Goal: Task Accomplishment & Management: Complete application form

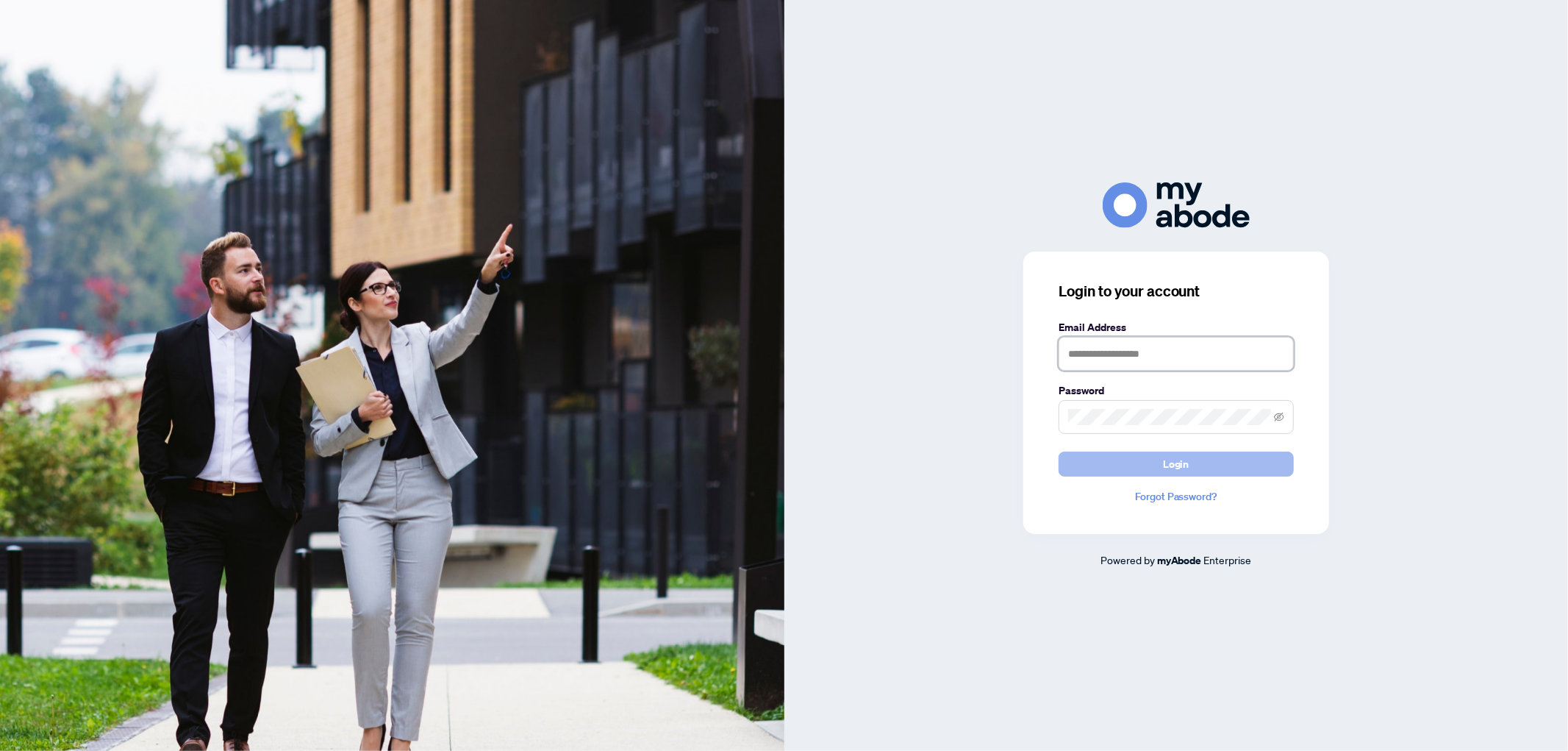
type input "**********"
click at [1178, 461] on span "Login" at bounding box center [1177, 464] width 27 height 24
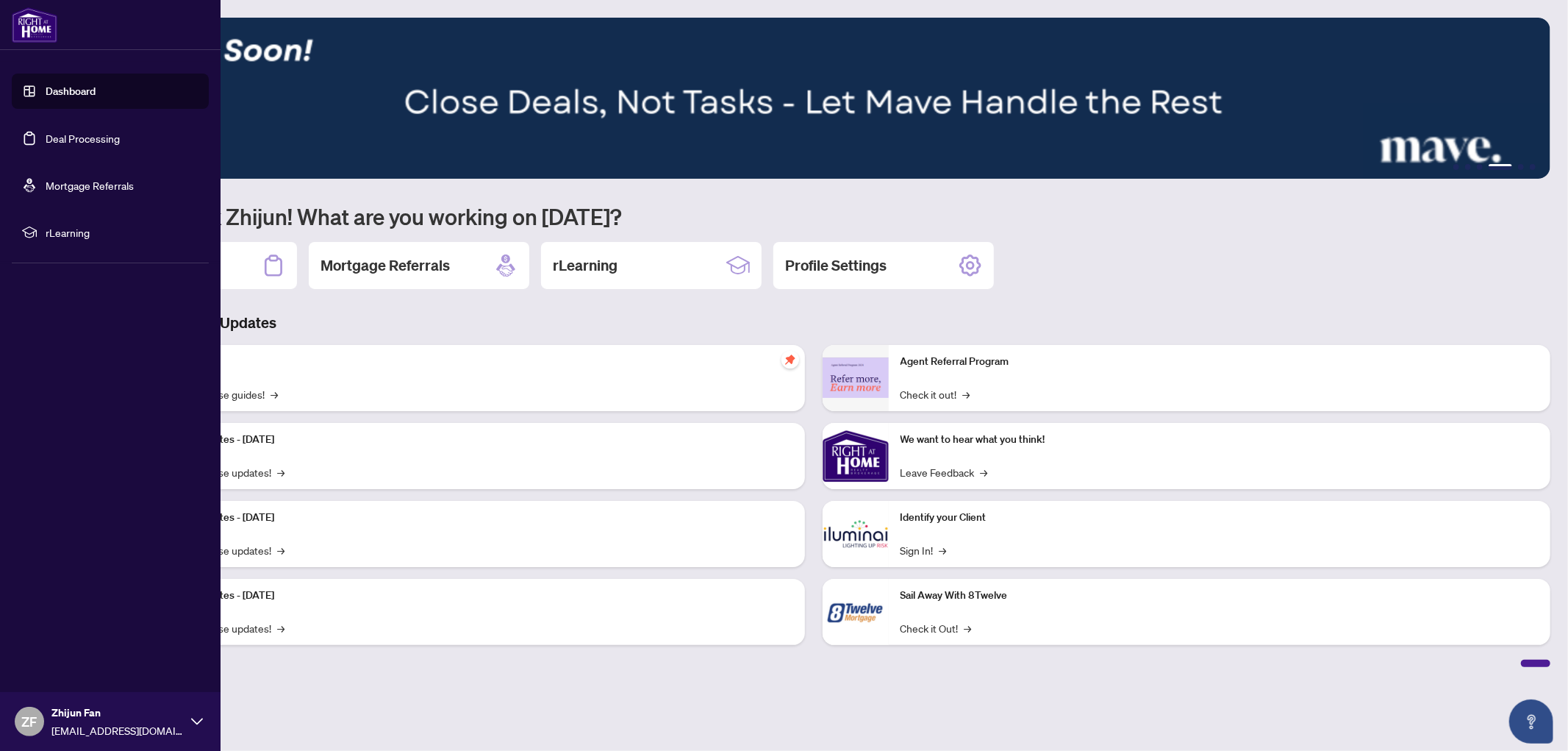
click at [68, 135] on link "Deal Processing" at bounding box center [83, 138] width 74 height 13
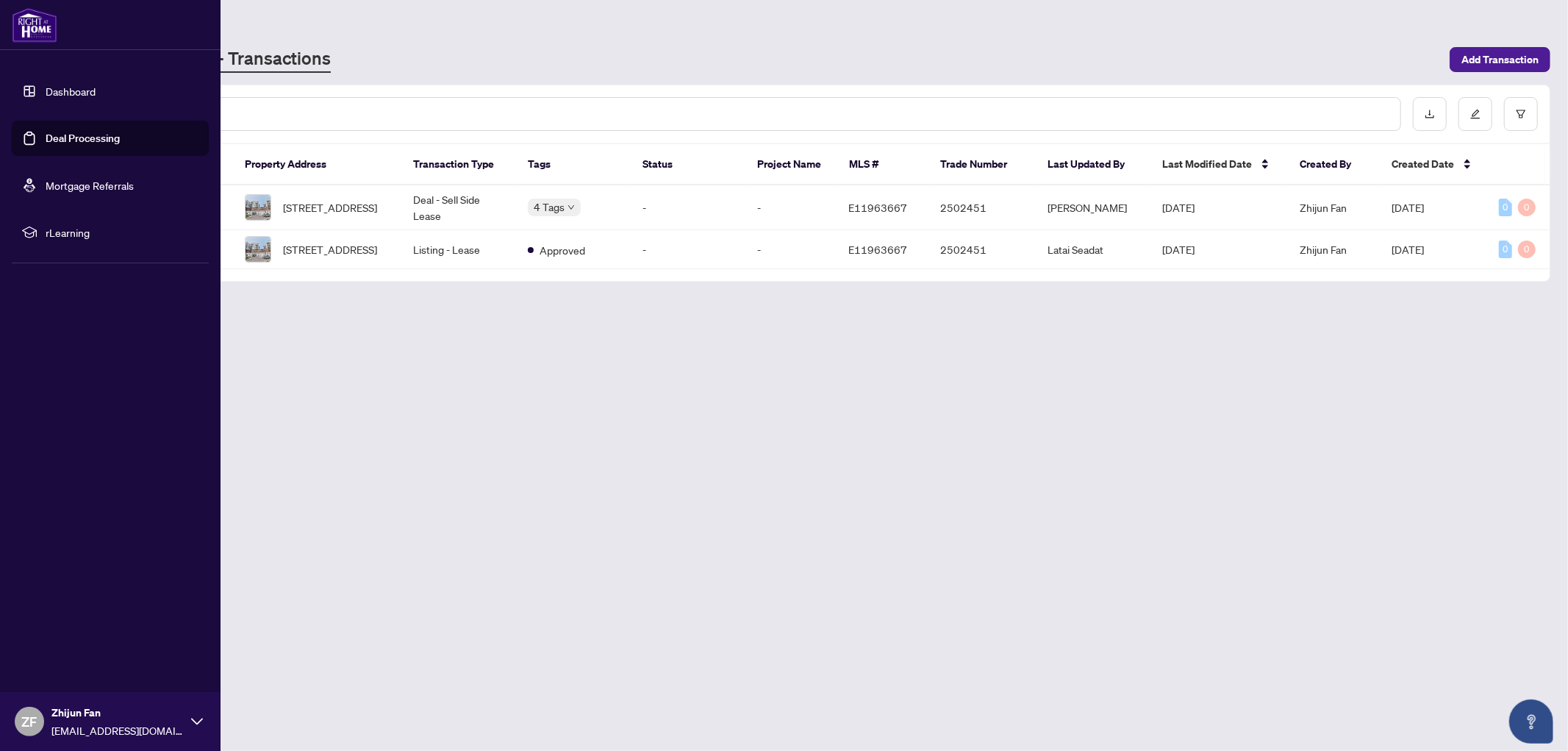
click at [67, 91] on link "Dashboard" at bounding box center [70, 91] width 50 height 13
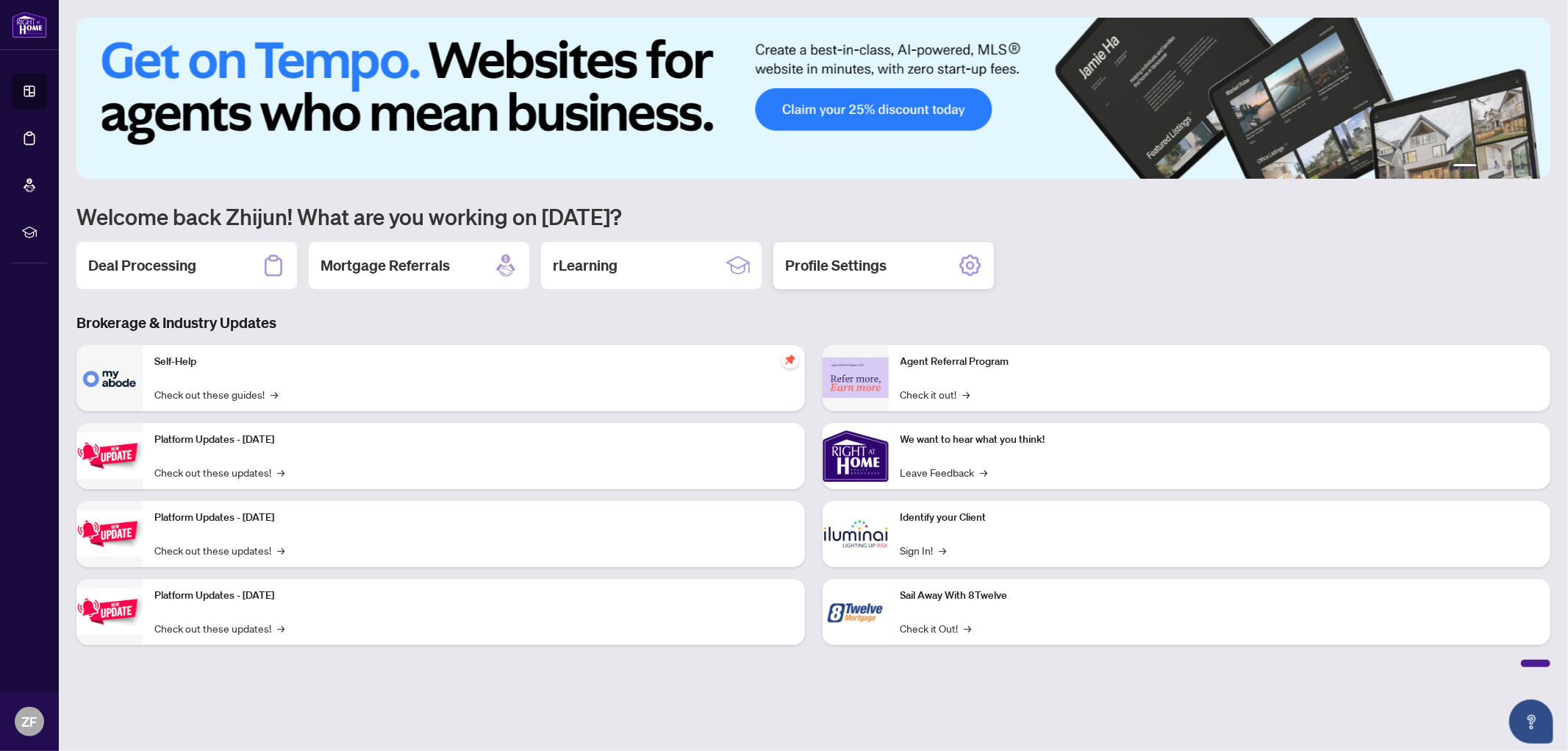
click at [972, 265] on icon at bounding box center [970, 266] width 24 height 24
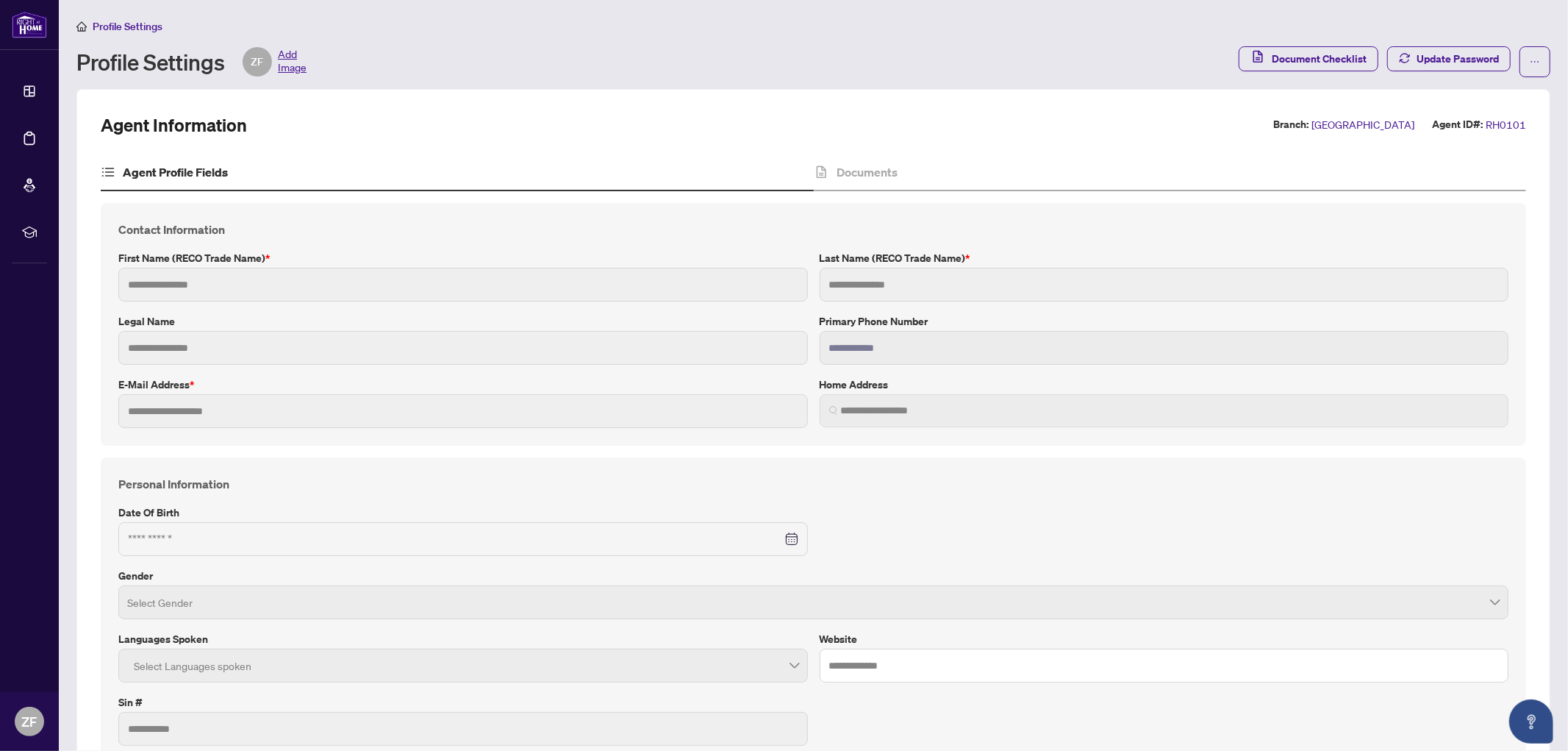
type input "******"
type input "***"
type input "**********"
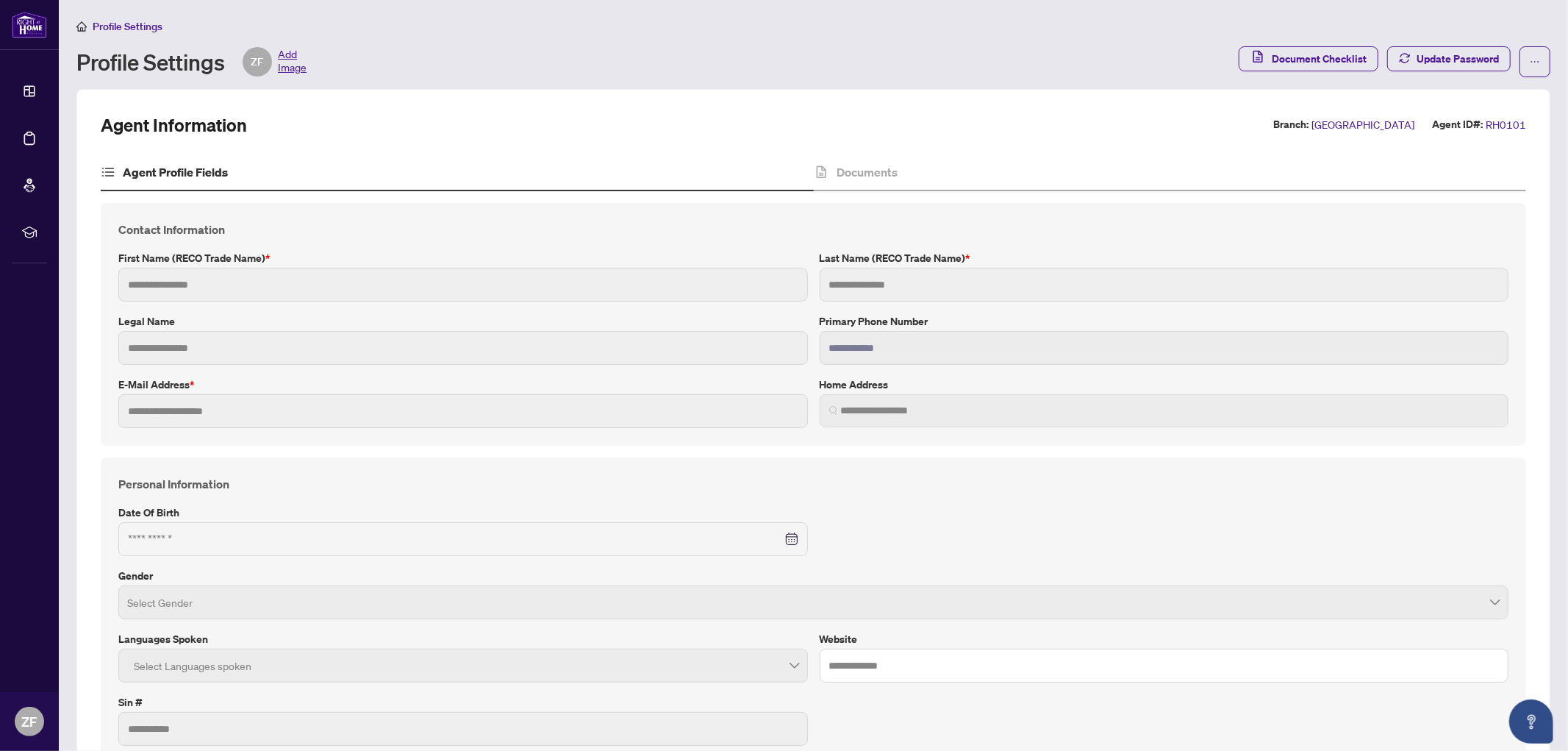
type input "*"
type input "*******"
type input "**********"
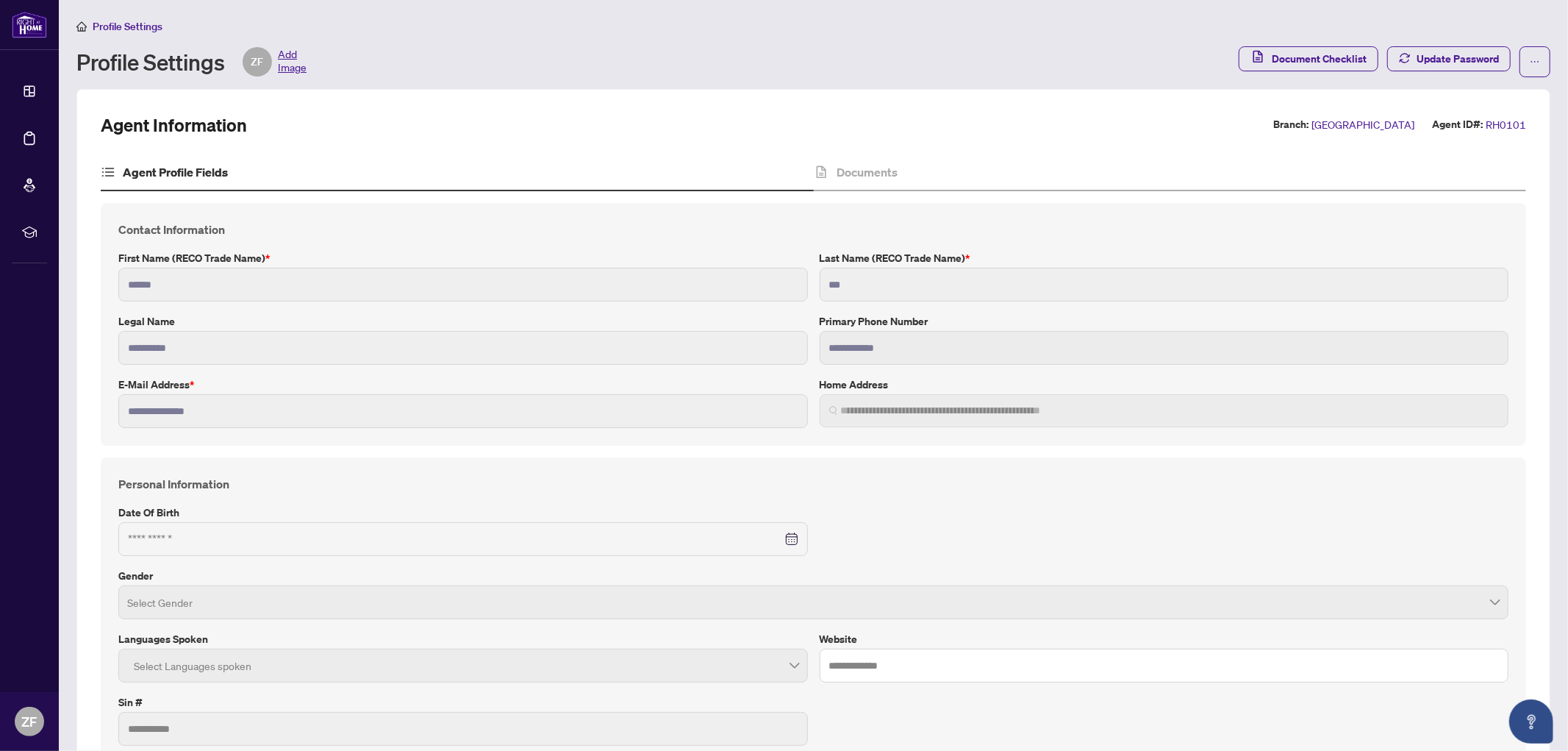
type input "****"
type input "**********"
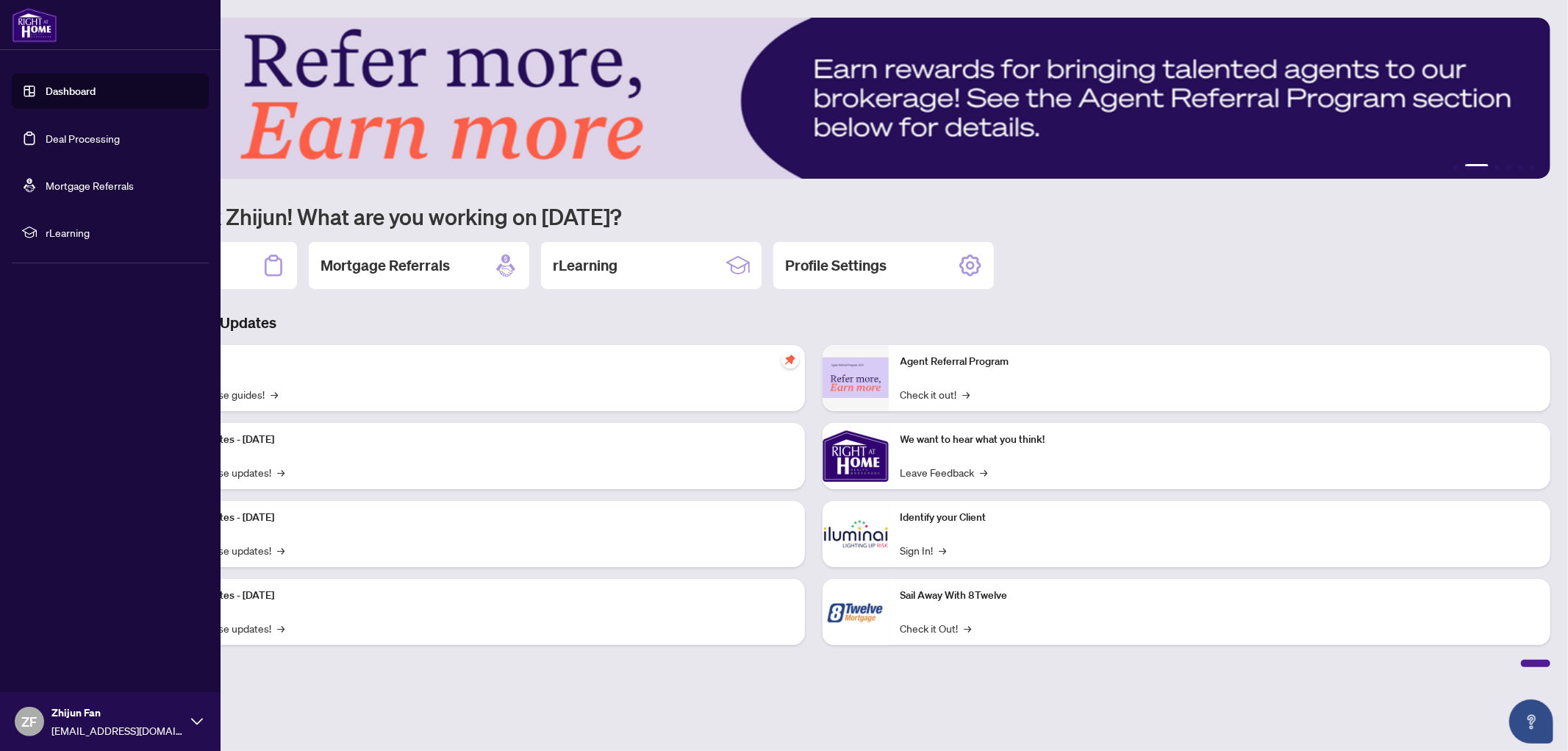
click at [80, 86] on link "Dashboard" at bounding box center [70, 91] width 50 height 13
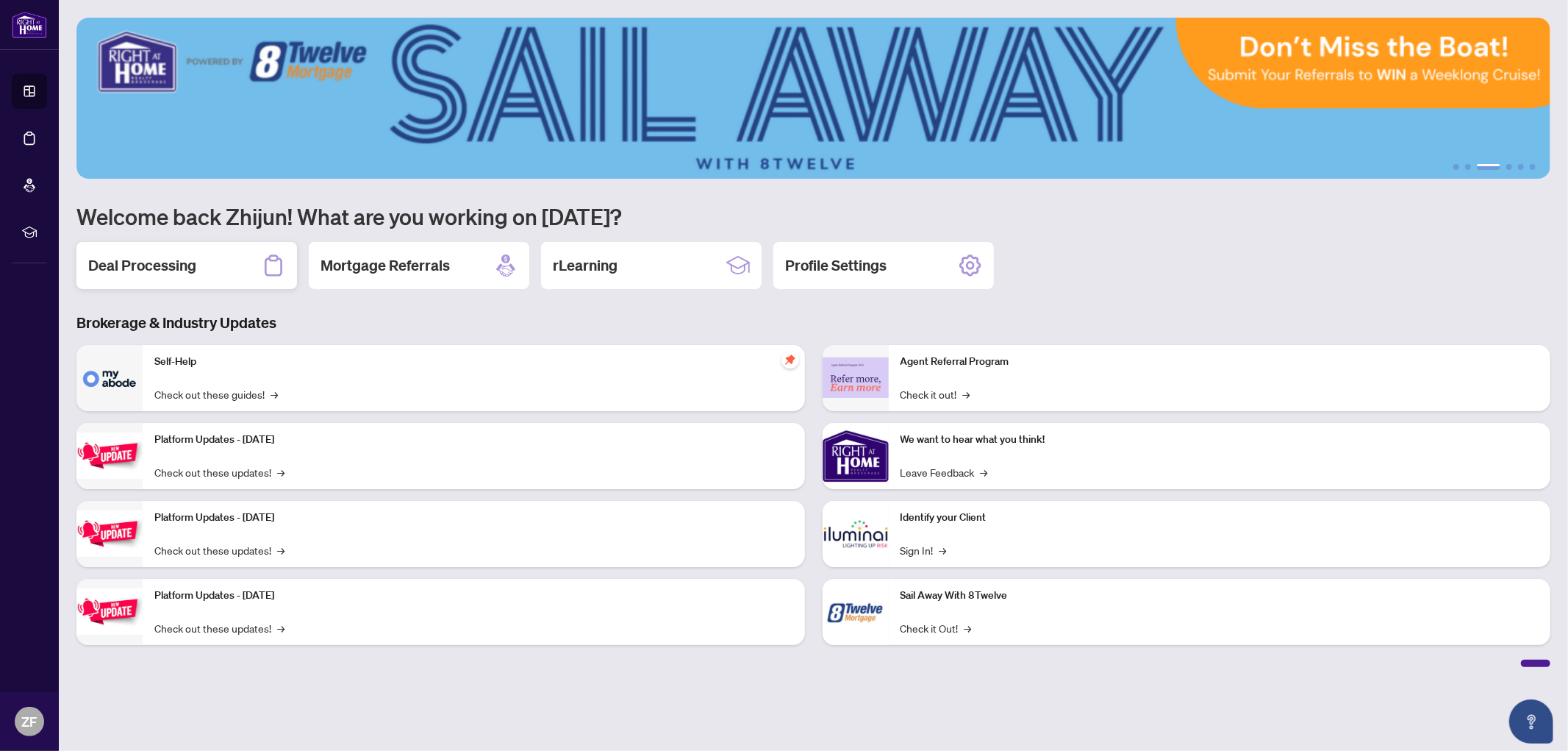
click at [218, 268] on div "Deal Processing" at bounding box center [187, 266] width 221 height 47
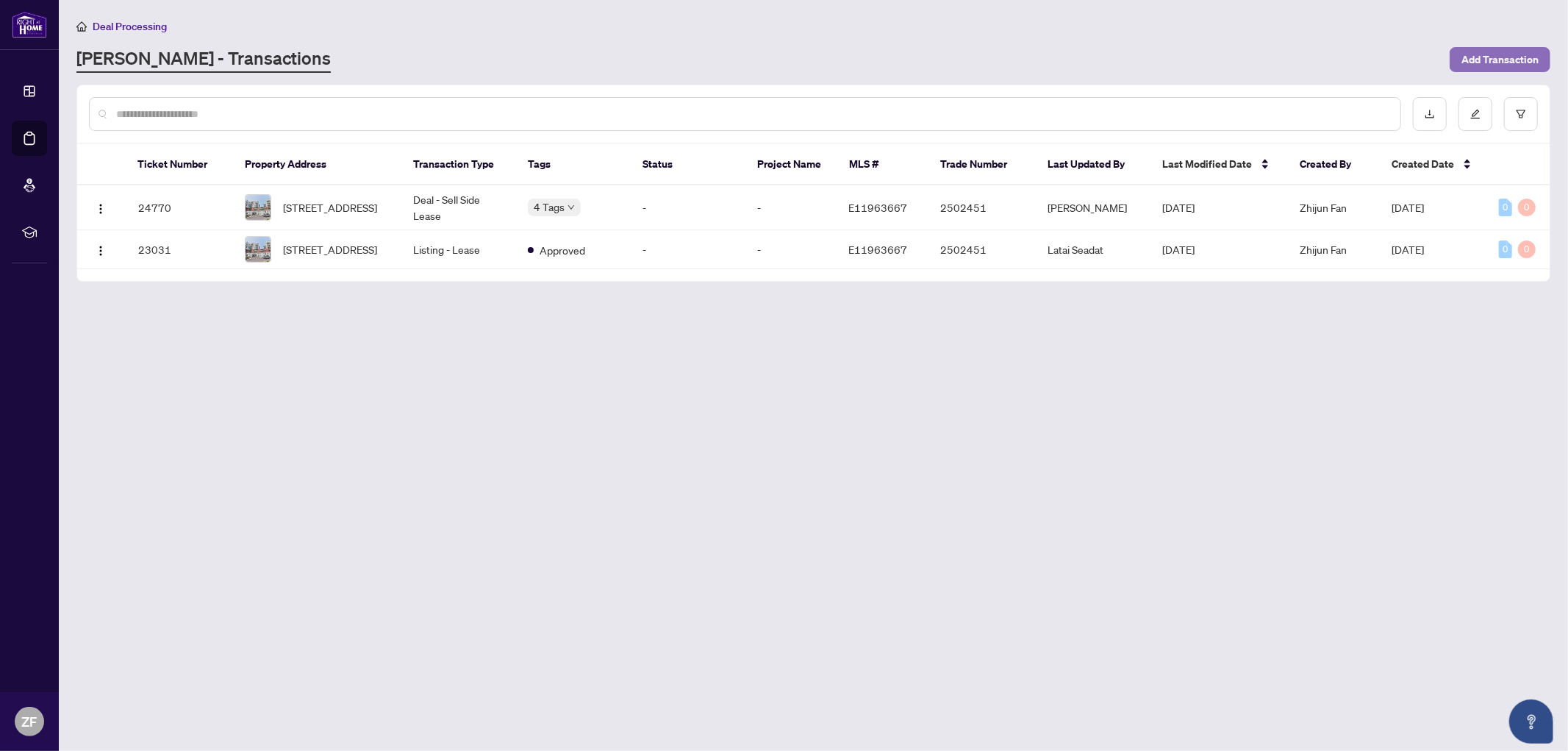
click at [1497, 54] on span "Add Transaction" at bounding box center [1500, 60] width 77 height 24
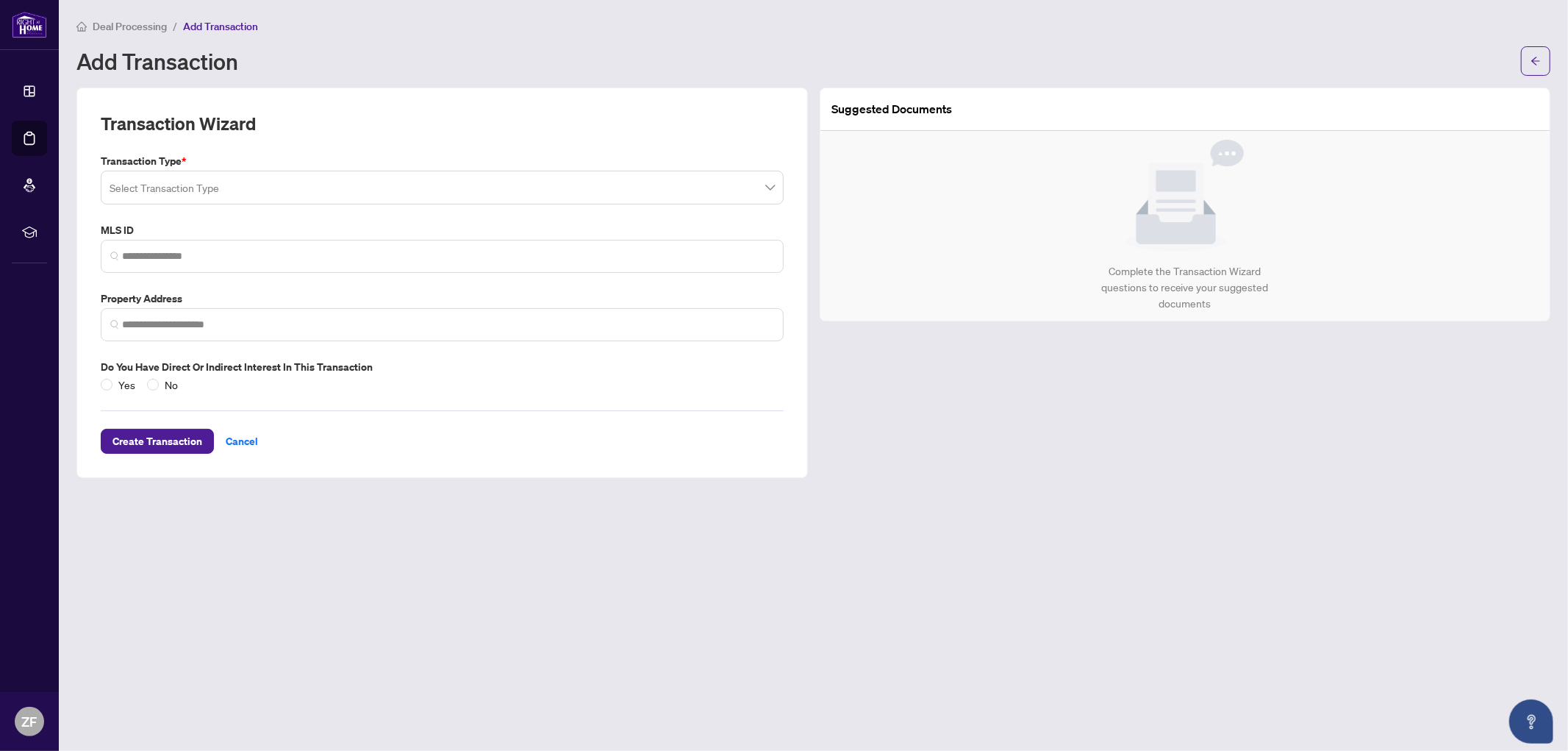
click at [772, 184] on span at bounding box center [442, 187] width 666 height 28
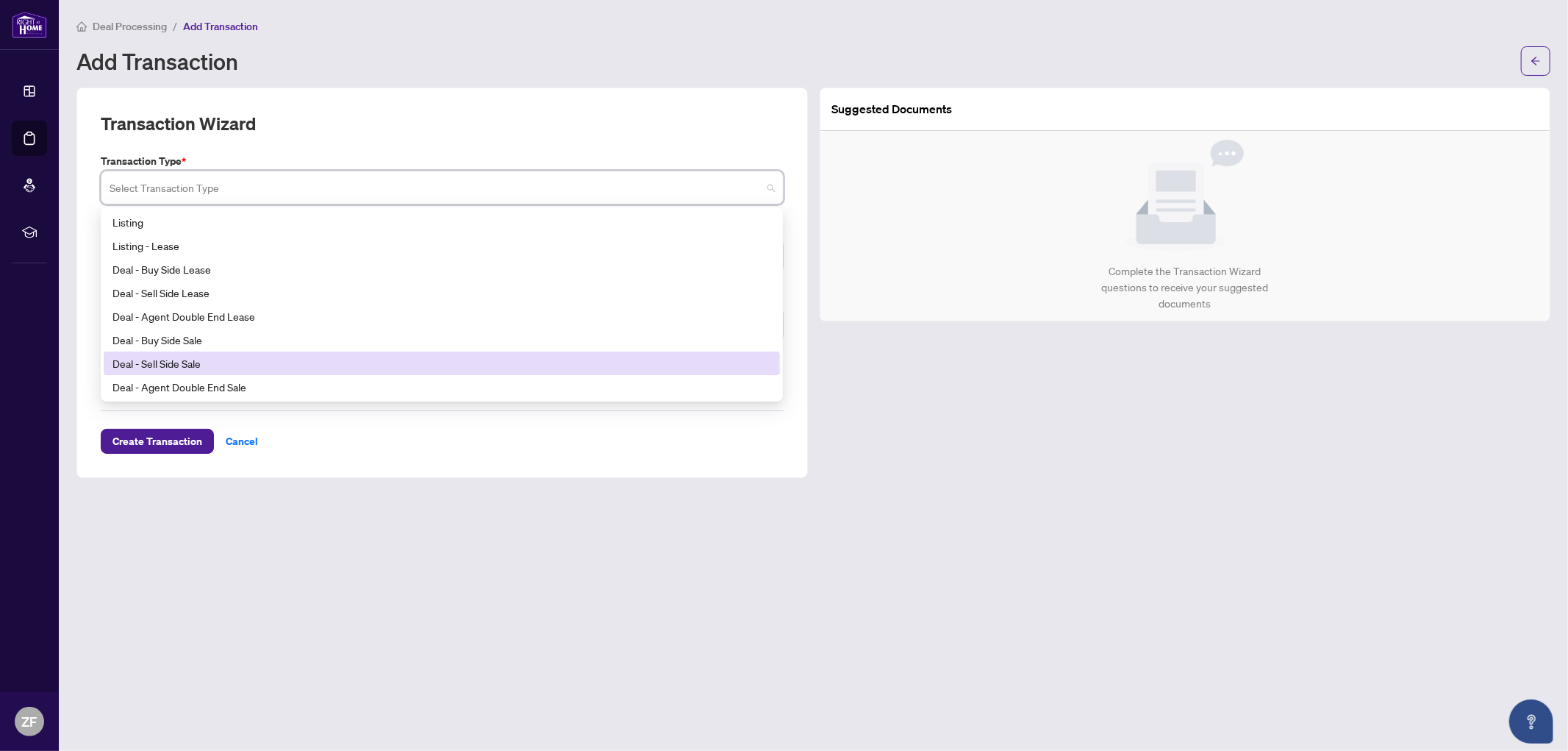
click at [408, 361] on div "Deal - Sell Side Sale" at bounding box center [442, 363] width 659 height 17
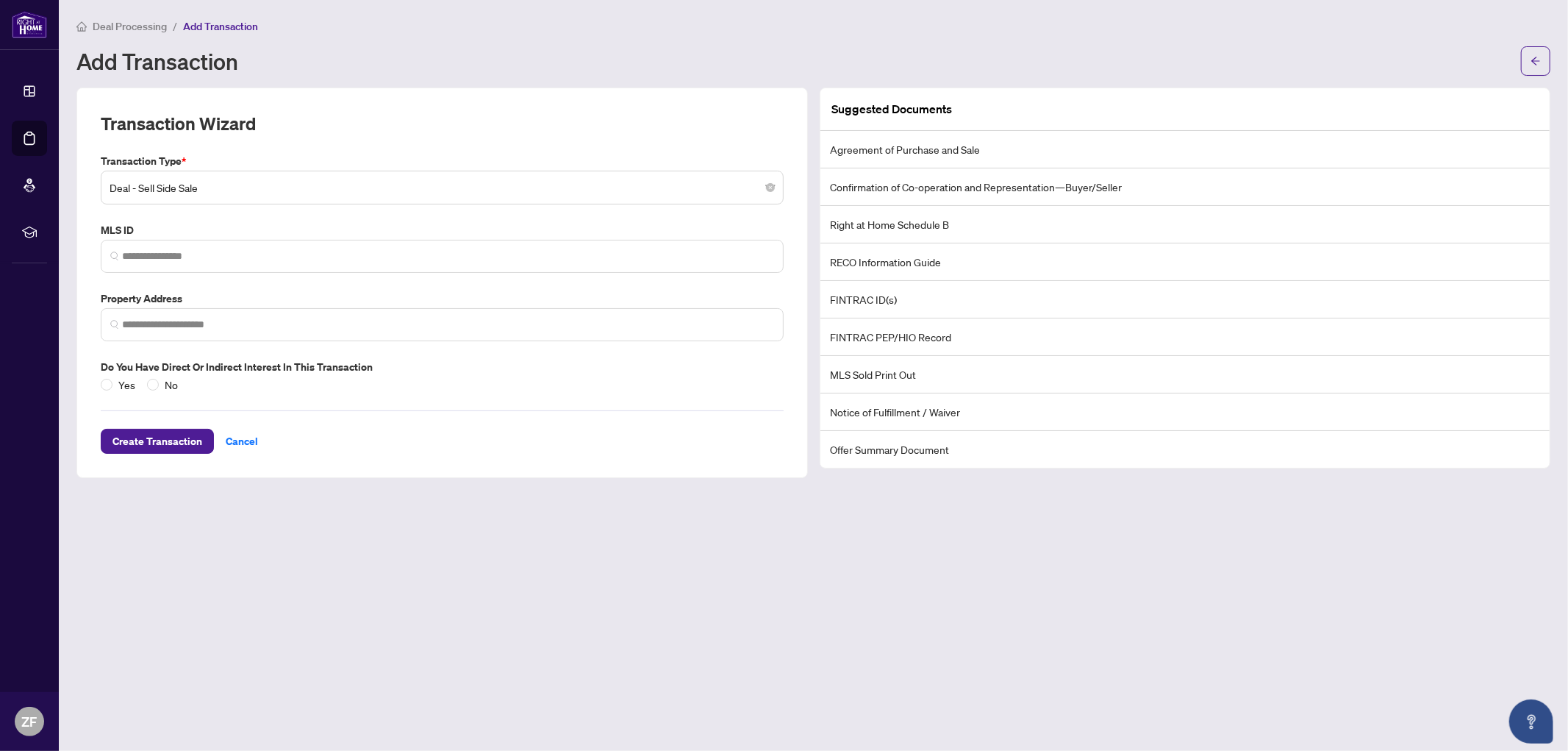
click at [1114, 561] on main "Deal Processing / Add Transaction Add Transaction Transaction Wizard Transactio…" at bounding box center [814, 376] width 1510 height 751
click at [368, 244] on span at bounding box center [442, 256] width 683 height 33
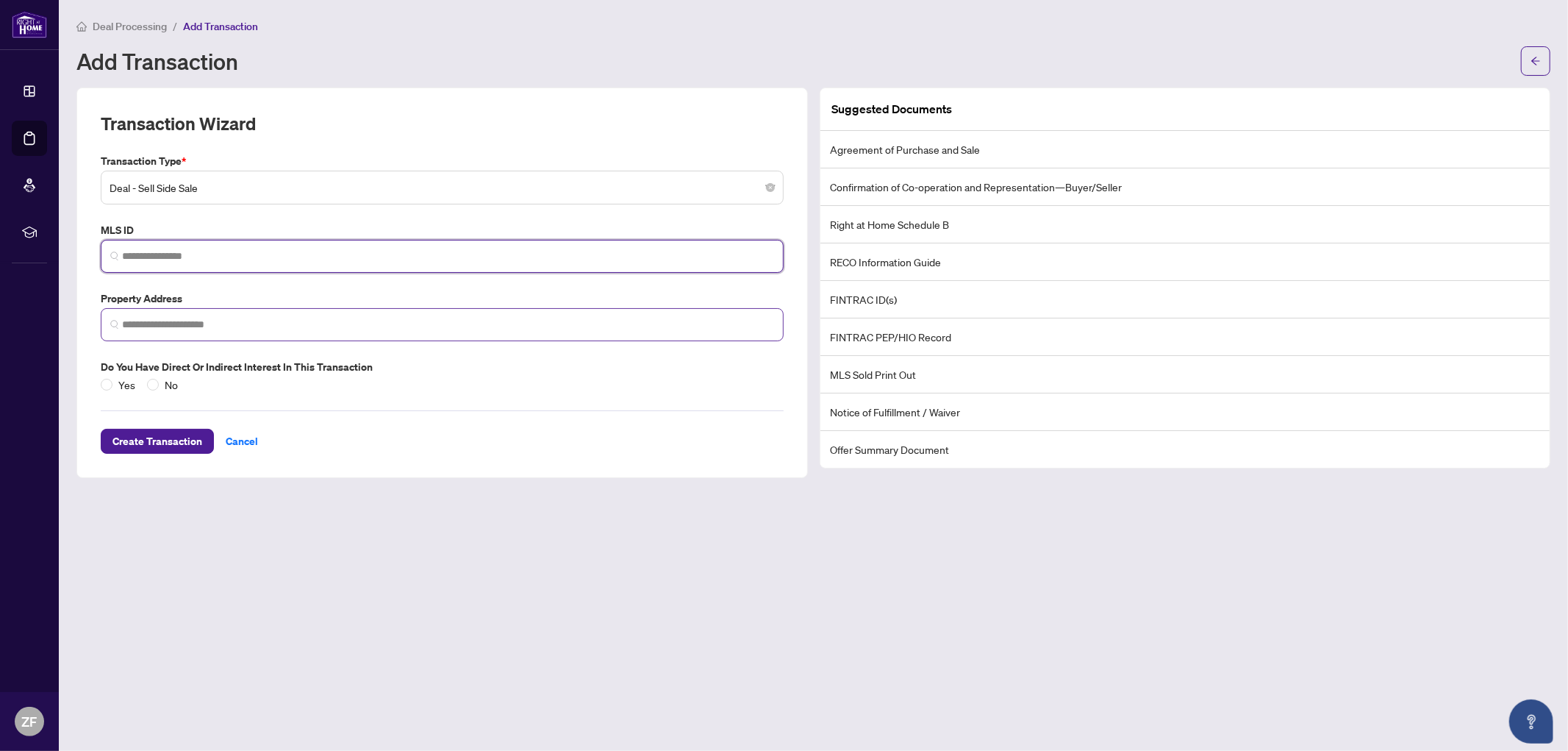
click at [349, 333] on span at bounding box center [442, 325] width 683 height 33
click at [281, 254] on input "search" at bounding box center [448, 256] width 652 height 16
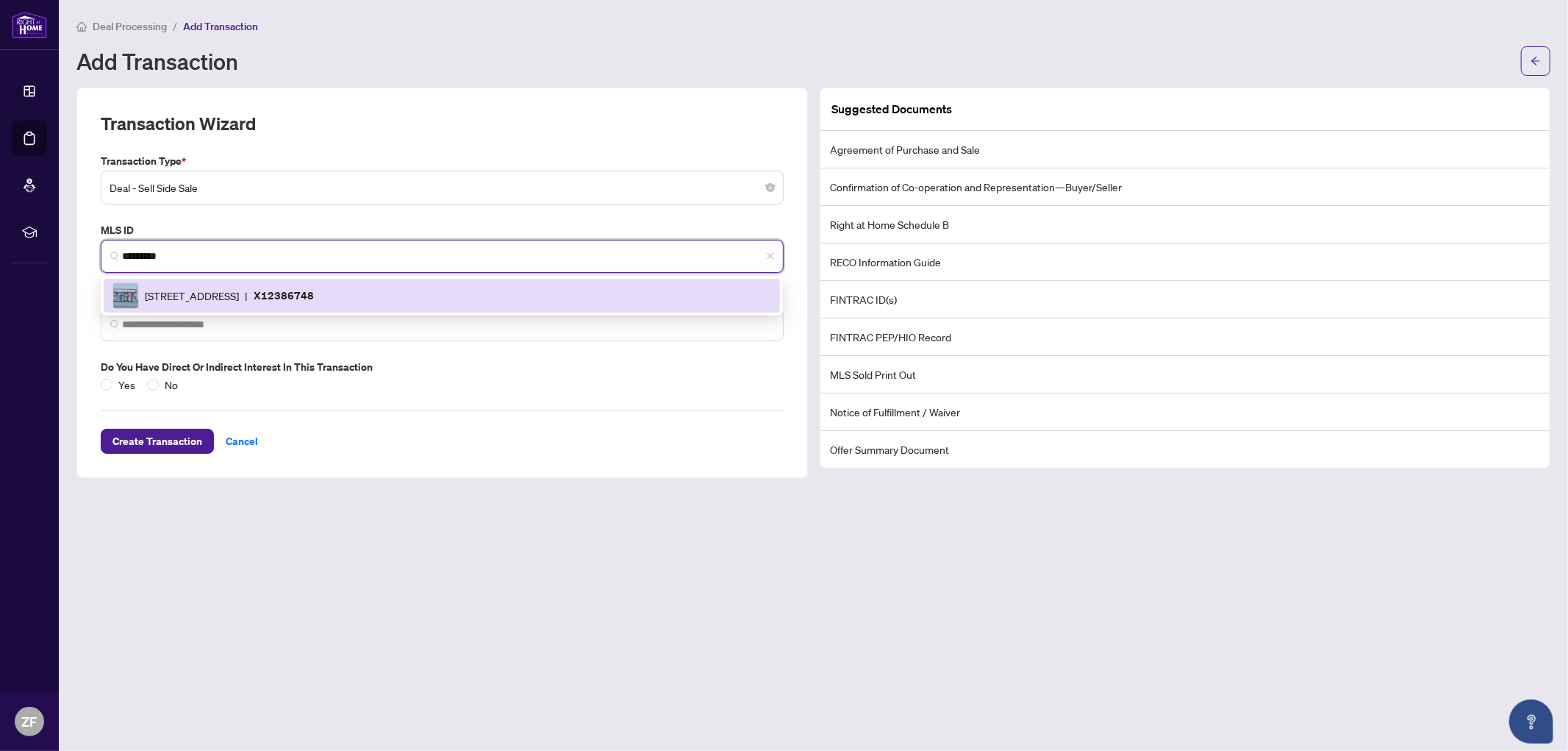
click at [314, 301] on p "X12386748" at bounding box center [284, 295] width 60 height 17
type input "*********"
type input "**********"
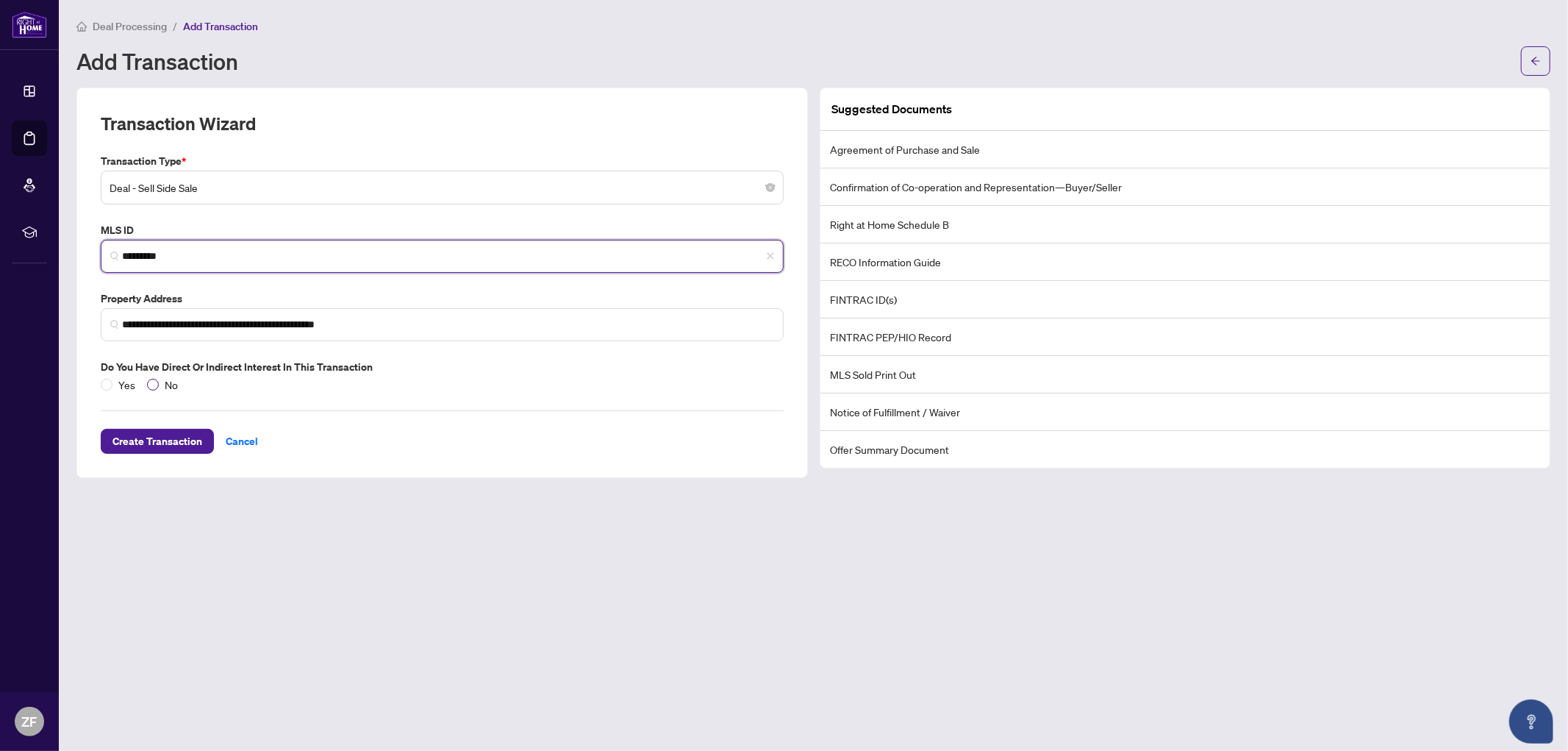
type input "*********"
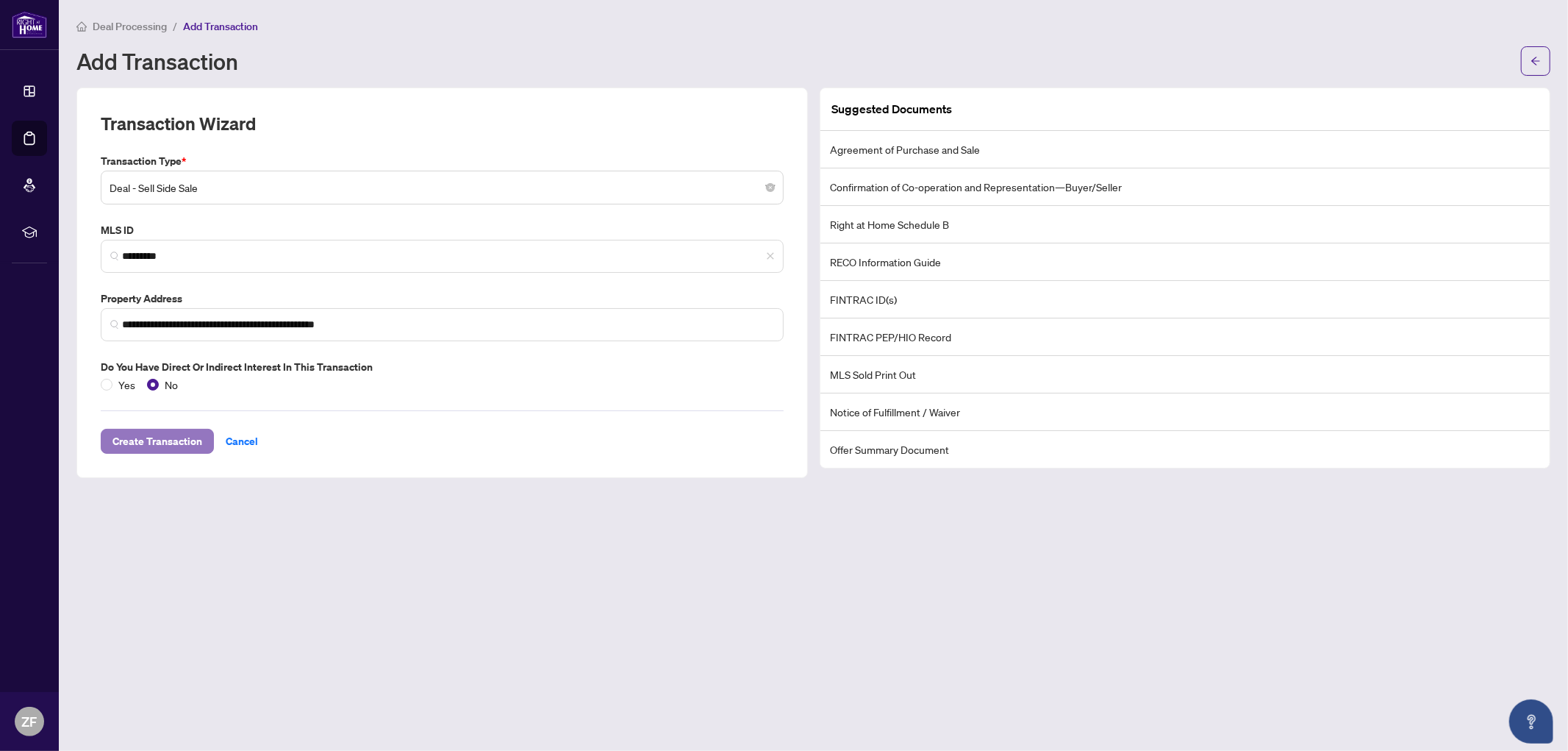
click at [186, 439] on span "Create Transaction" at bounding box center [158, 441] width 90 height 24
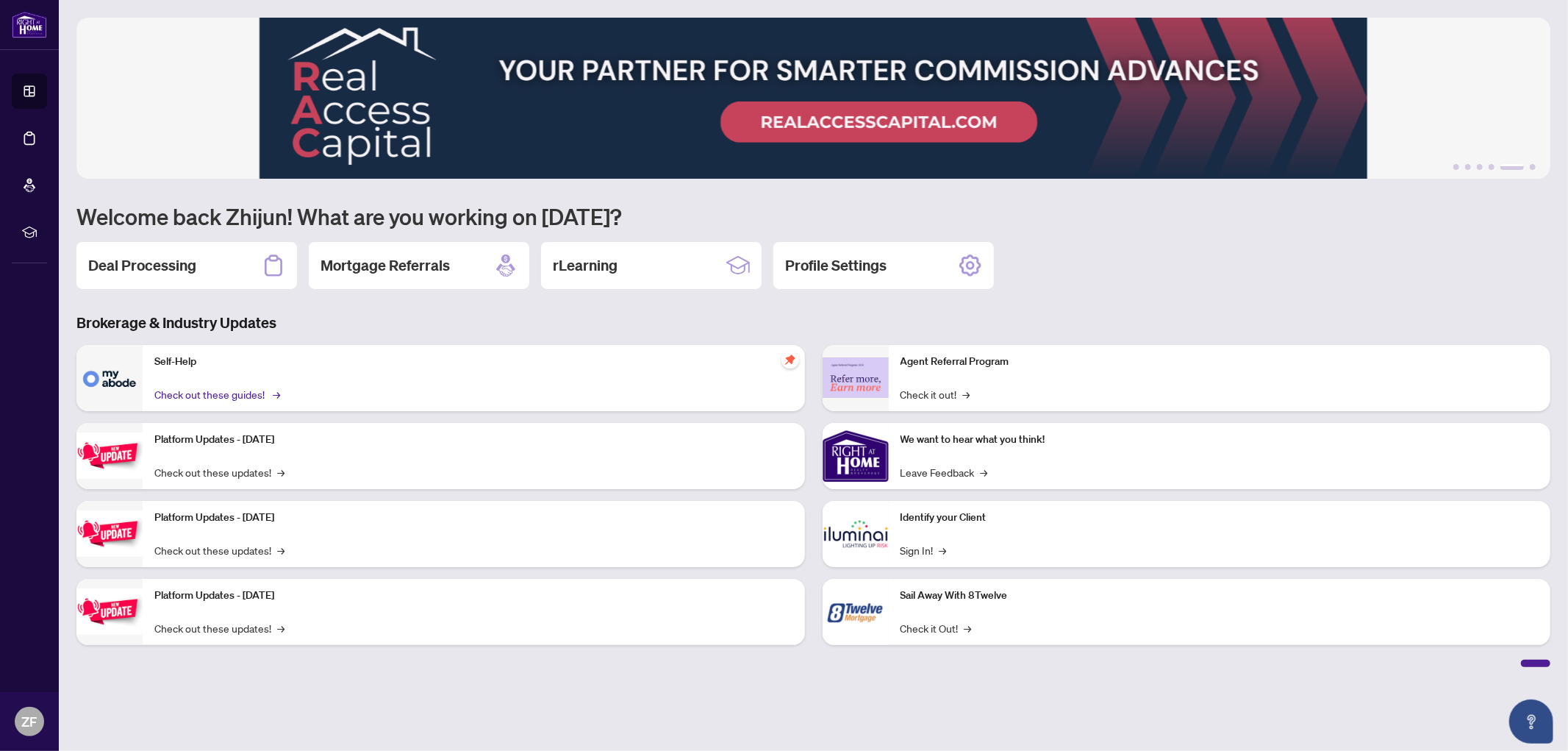
click at [222, 387] on link "Check out these guides! →" at bounding box center [216, 394] width 124 height 17
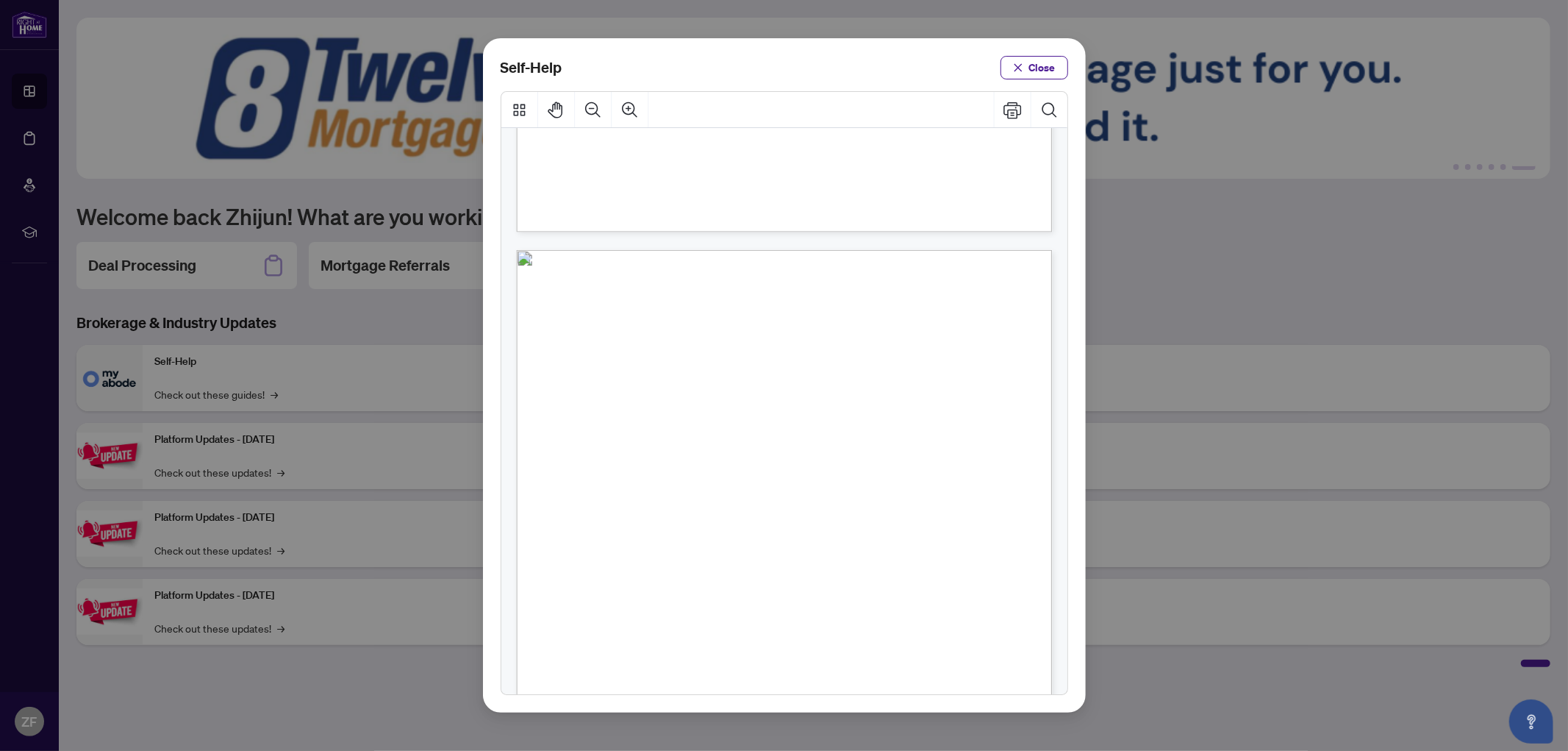
scroll to position [653, 0]
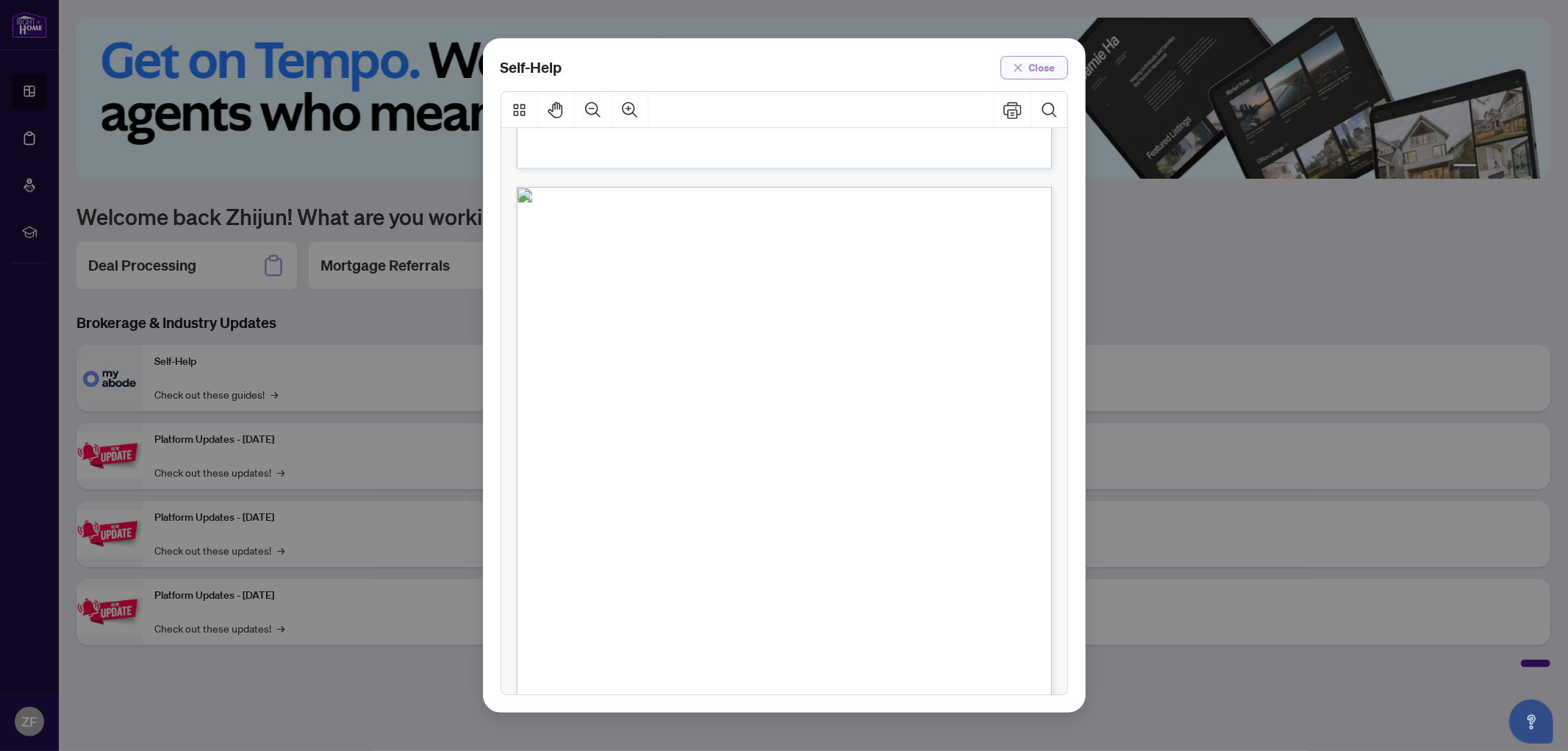
click at [1014, 68] on icon "close" at bounding box center [1017, 67] width 10 height 10
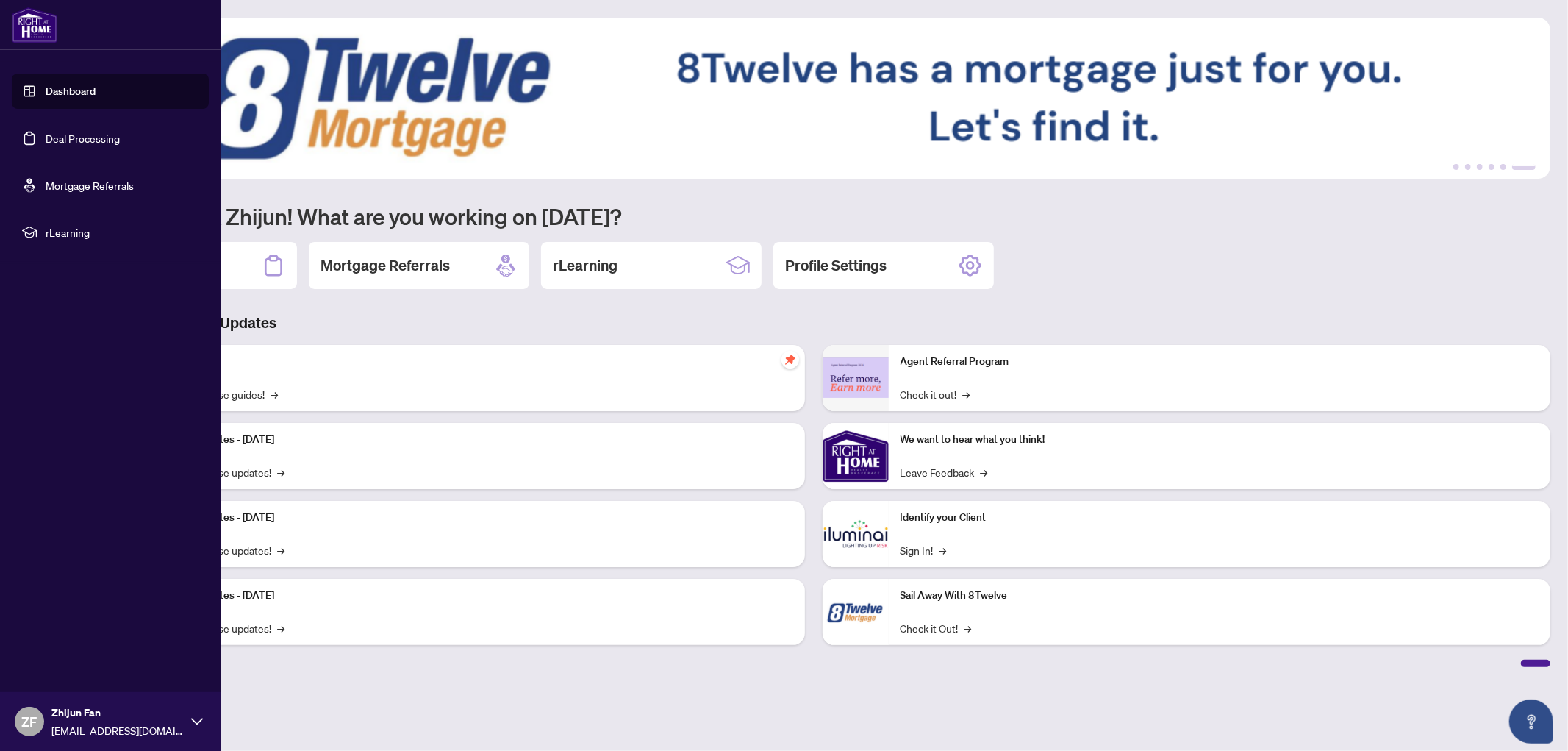
click at [62, 87] on link "Dashboard" at bounding box center [70, 91] width 50 height 13
click at [68, 225] on span "rLearning" at bounding box center [122, 232] width 153 height 17
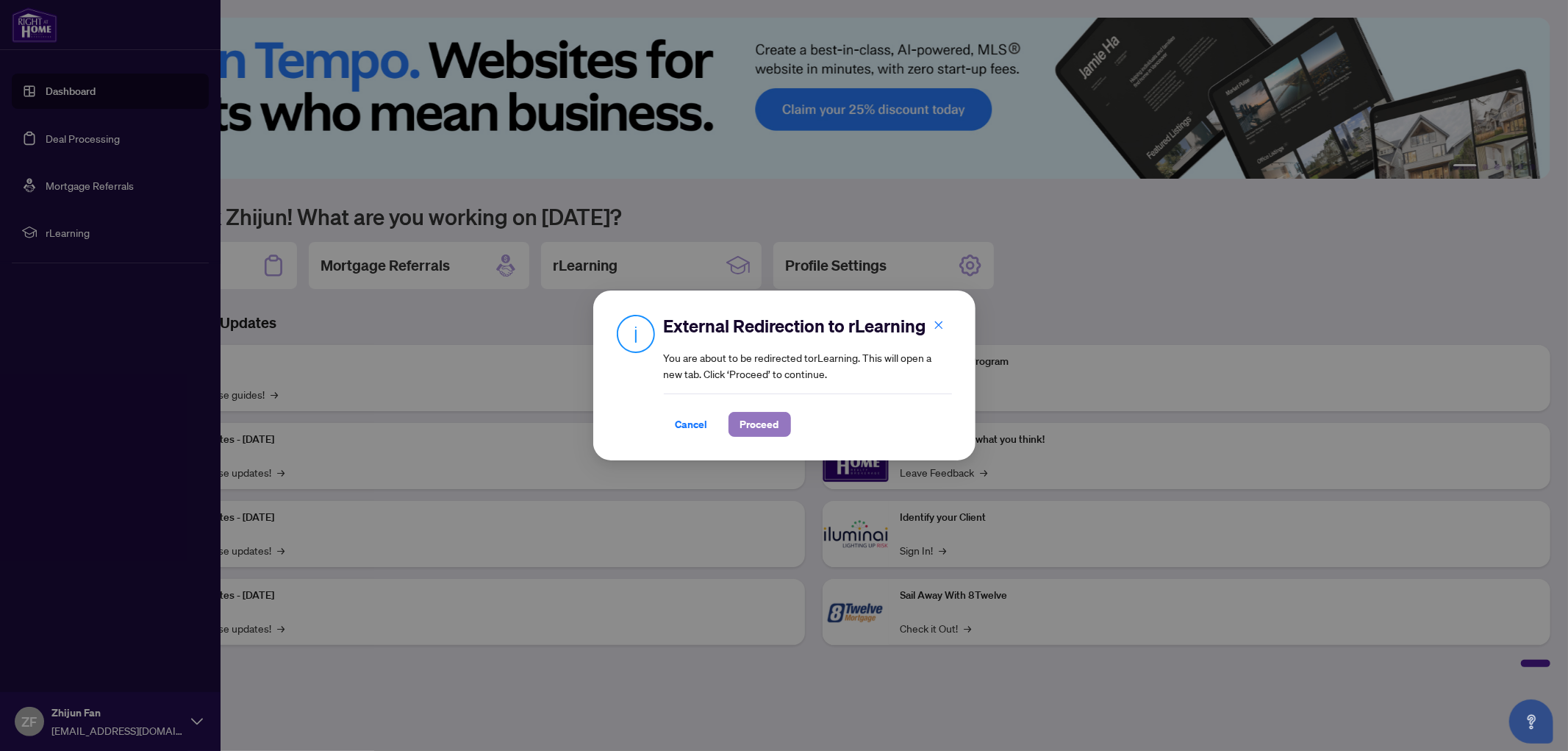
click at [774, 428] on span "Proceed" at bounding box center [760, 424] width 39 height 24
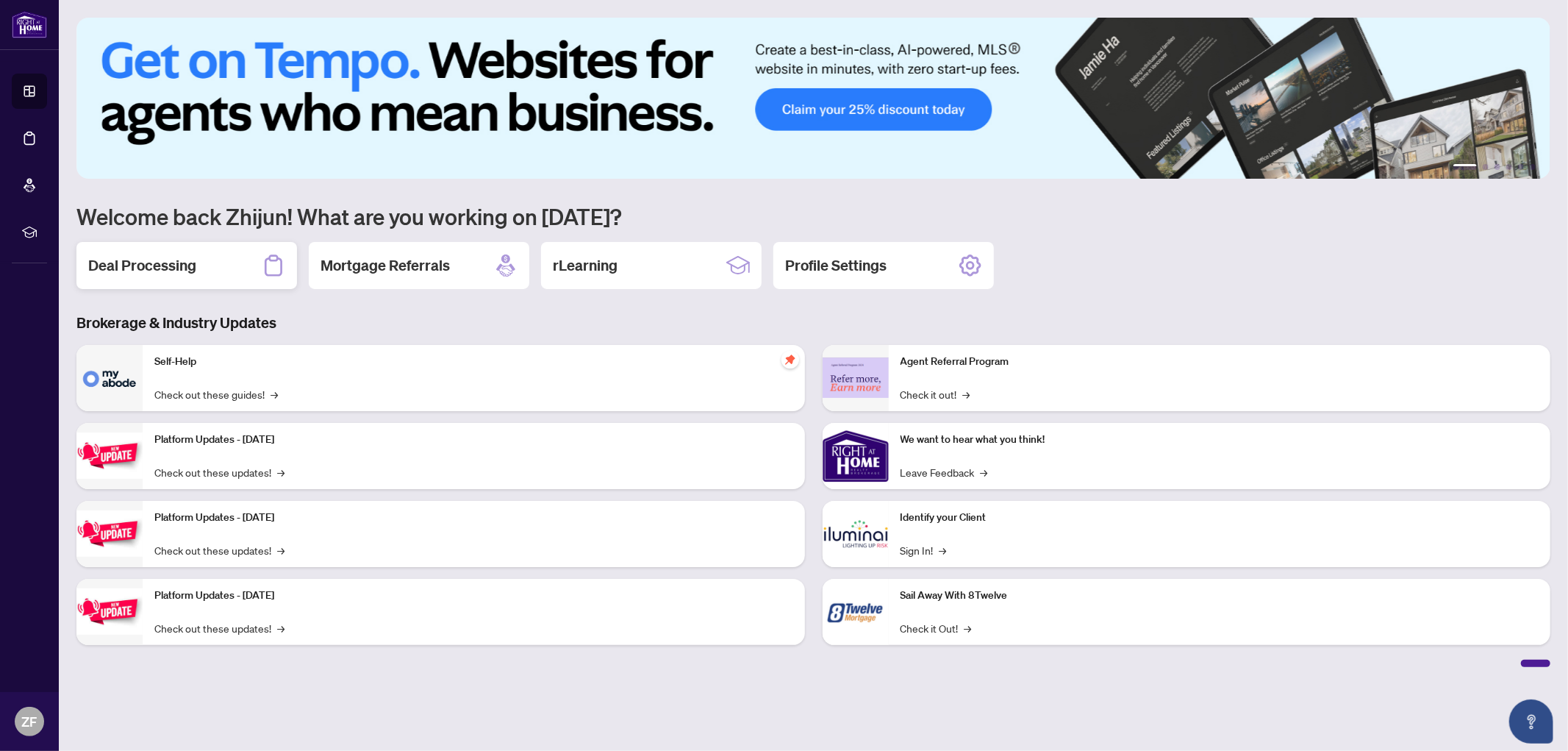
click at [159, 255] on h2 "Deal Processing" at bounding box center [142, 265] width 108 height 21
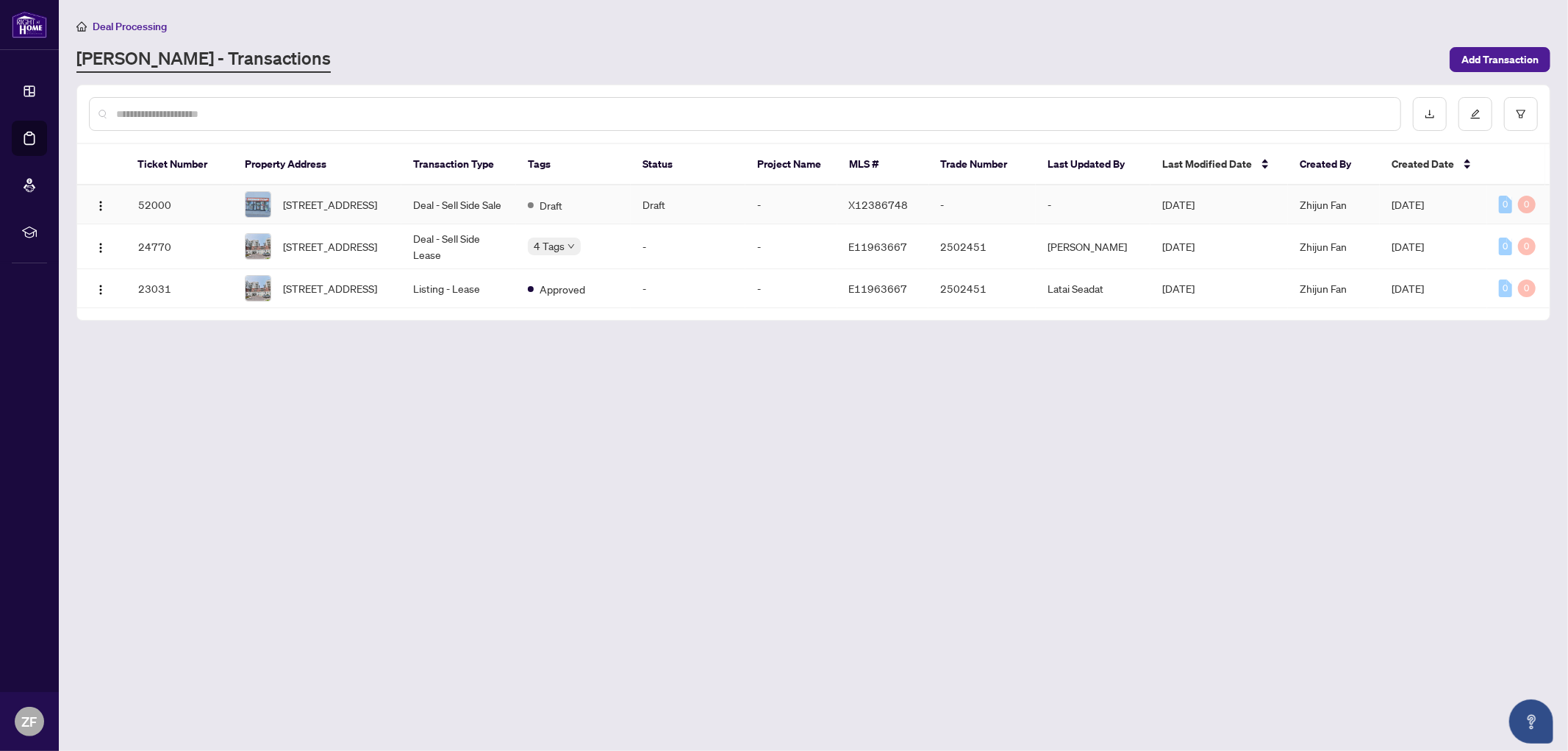
click at [480, 203] on td "Deal - Sell Side Sale" at bounding box center [458, 204] width 114 height 39
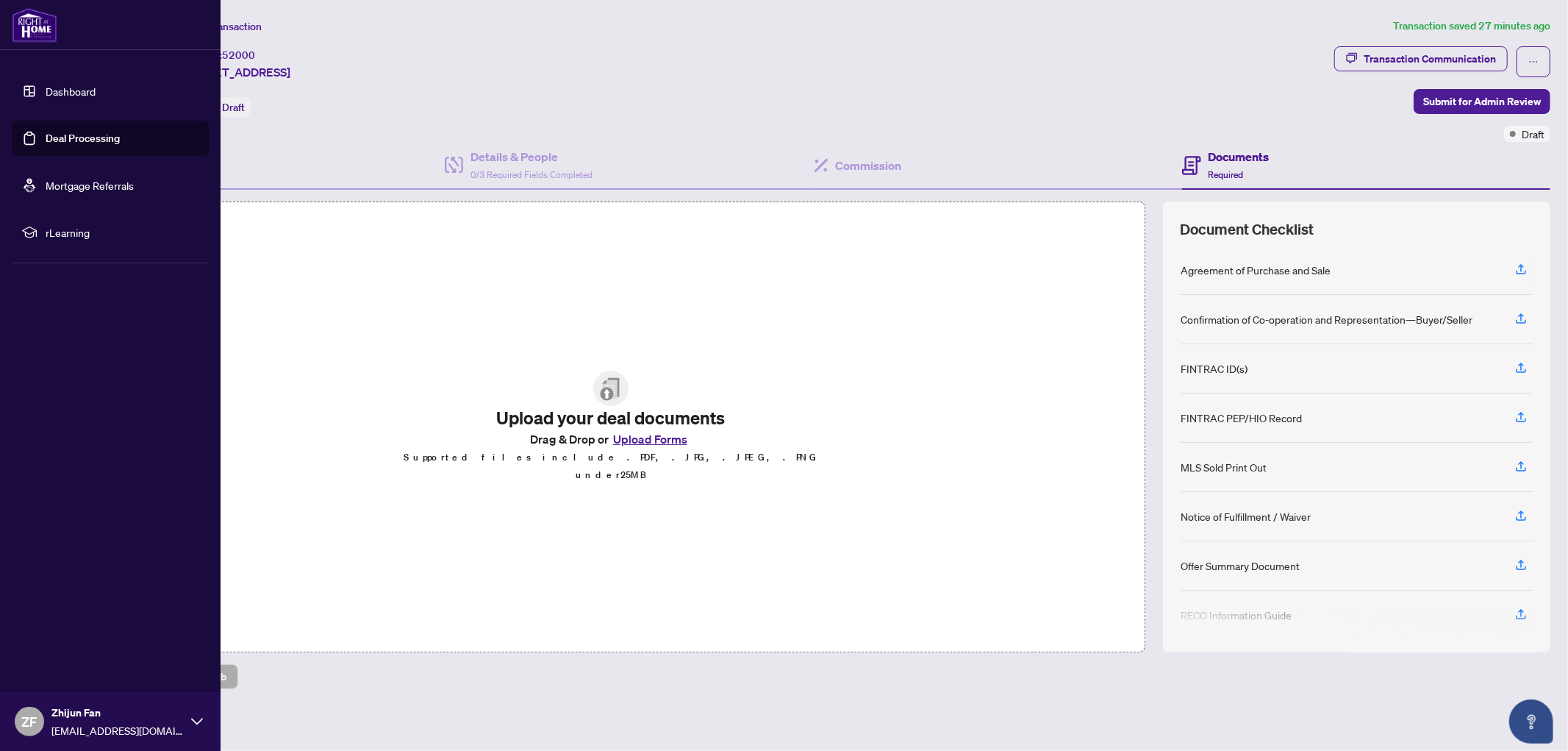
click at [79, 93] on link "Dashboard" at bounding box center [70, 91] width 50 height 13
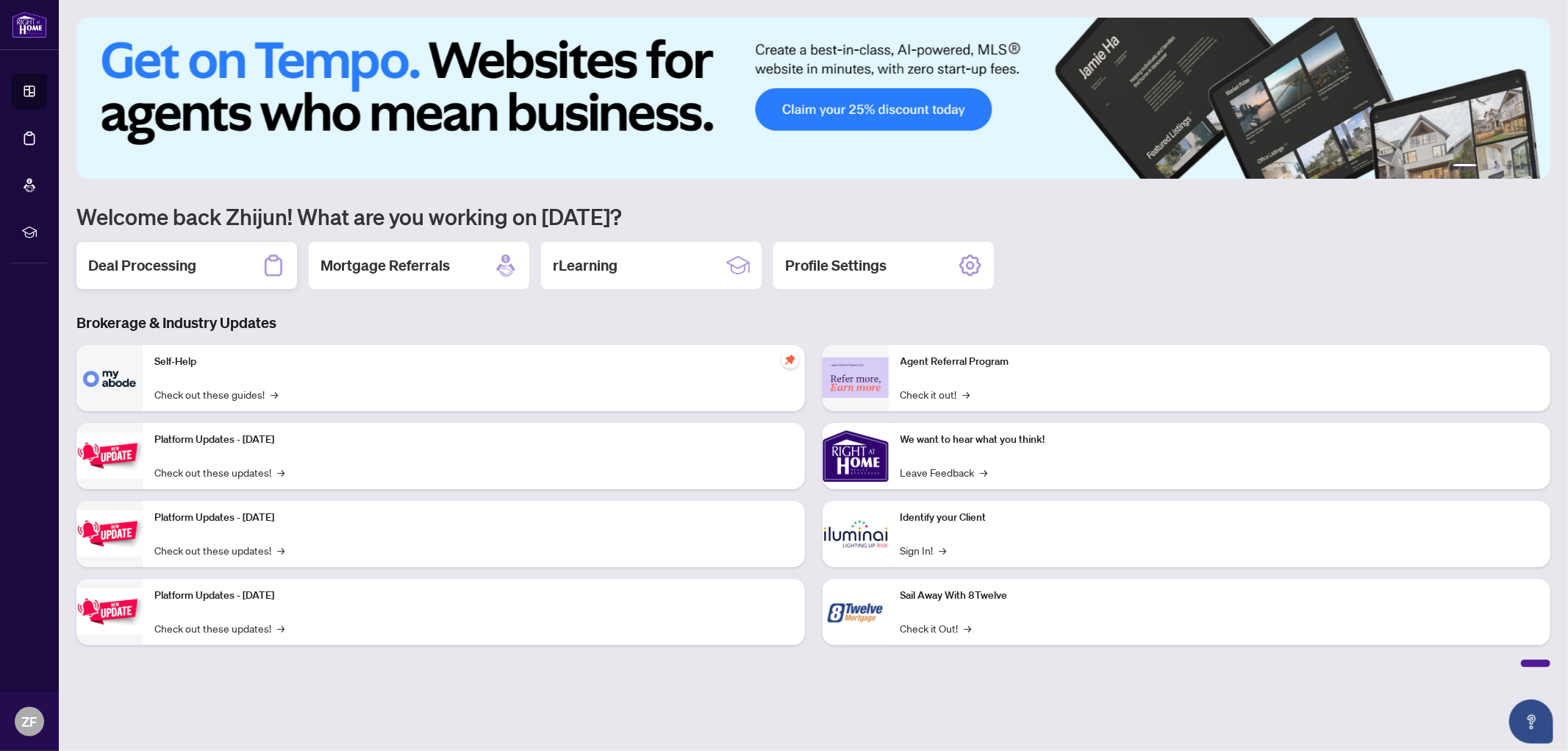
click at [157, 265] on h2 "Deal Processing" at bounding box center [142, 265] width 108 height 21
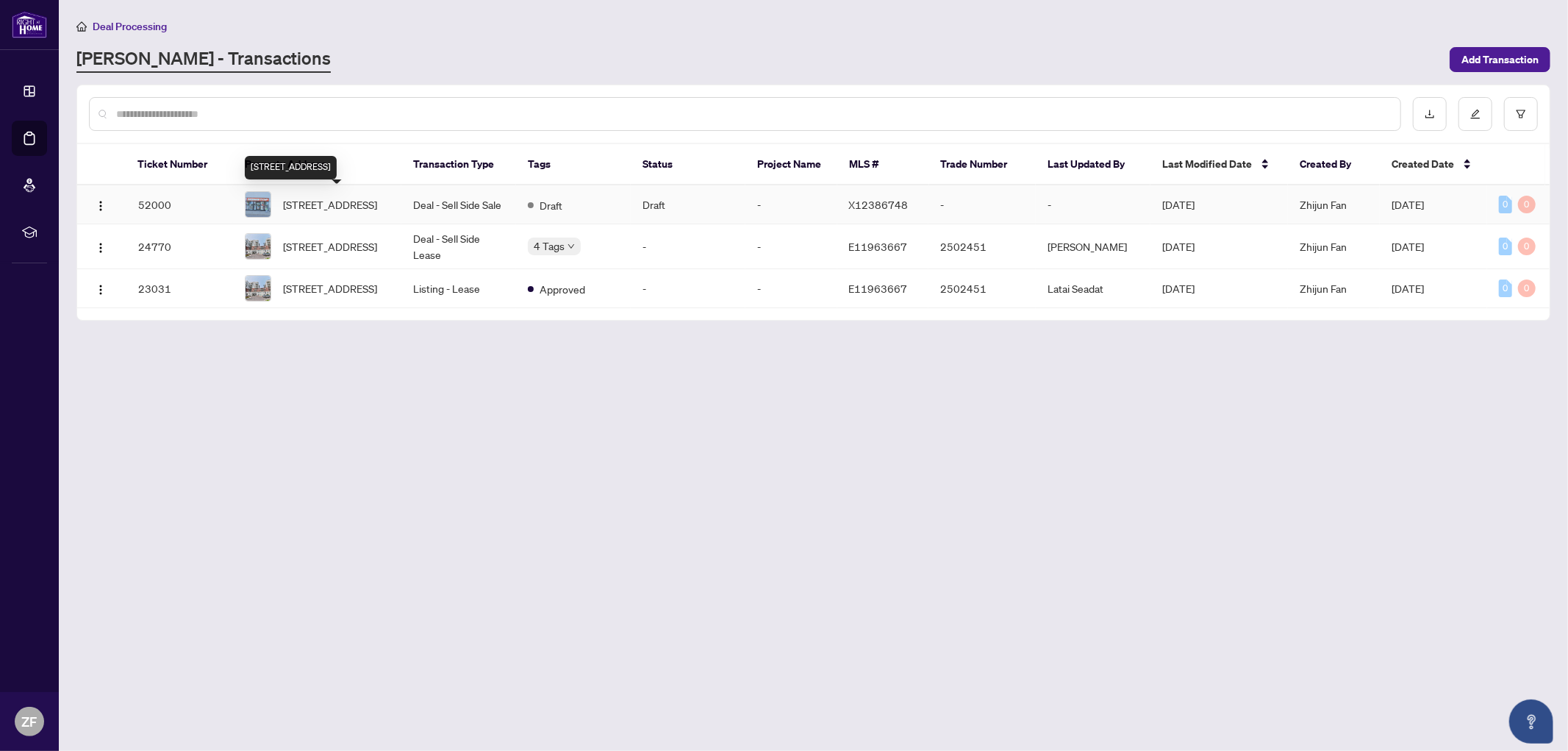
click at [333, 196] on span "6-1120 victoria St, Kitchener, Ontario N2B 3T2, Canada" at bounding box center [330, 204] width 94 height 17
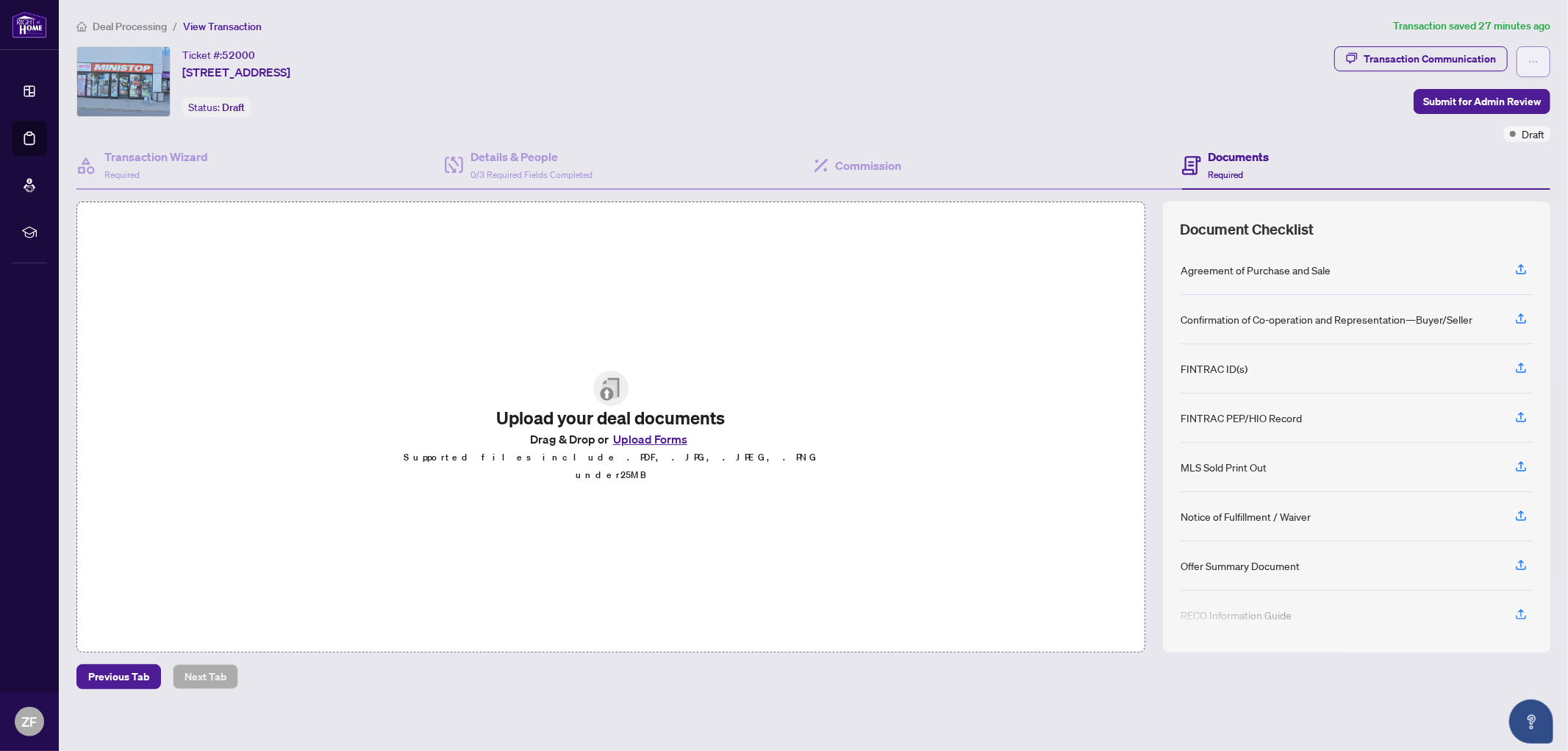
click at [1532, 53] on span "button" at bounding box center [1533, 62] width 10 height 24
click at [1355, 113] on div "Transaction Communication Submit for Admin Review Draft" at bounding box center [1443, 94] width 216 height 95
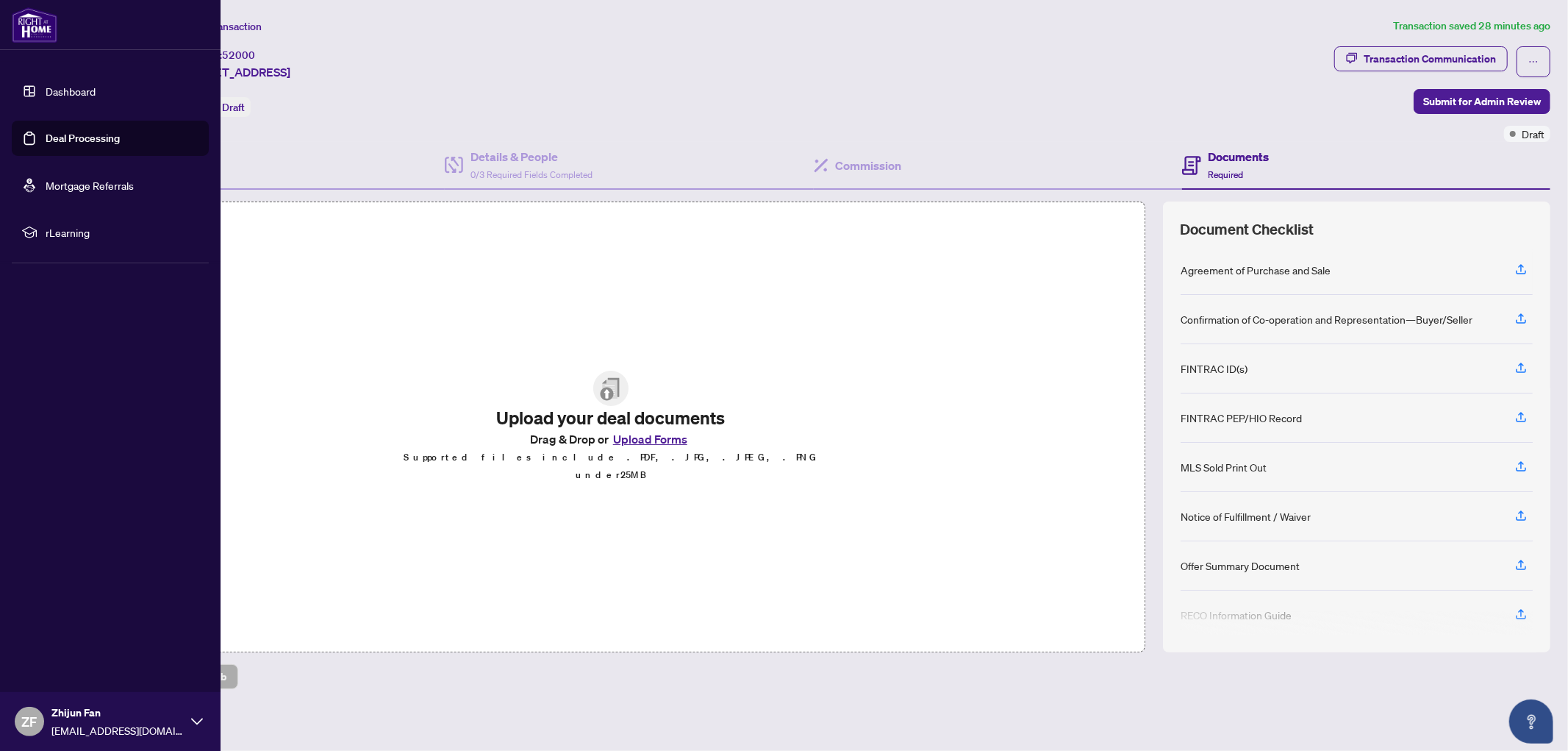
click at [21, 24] on img at bounding box center [35, 24] width 46 height 35
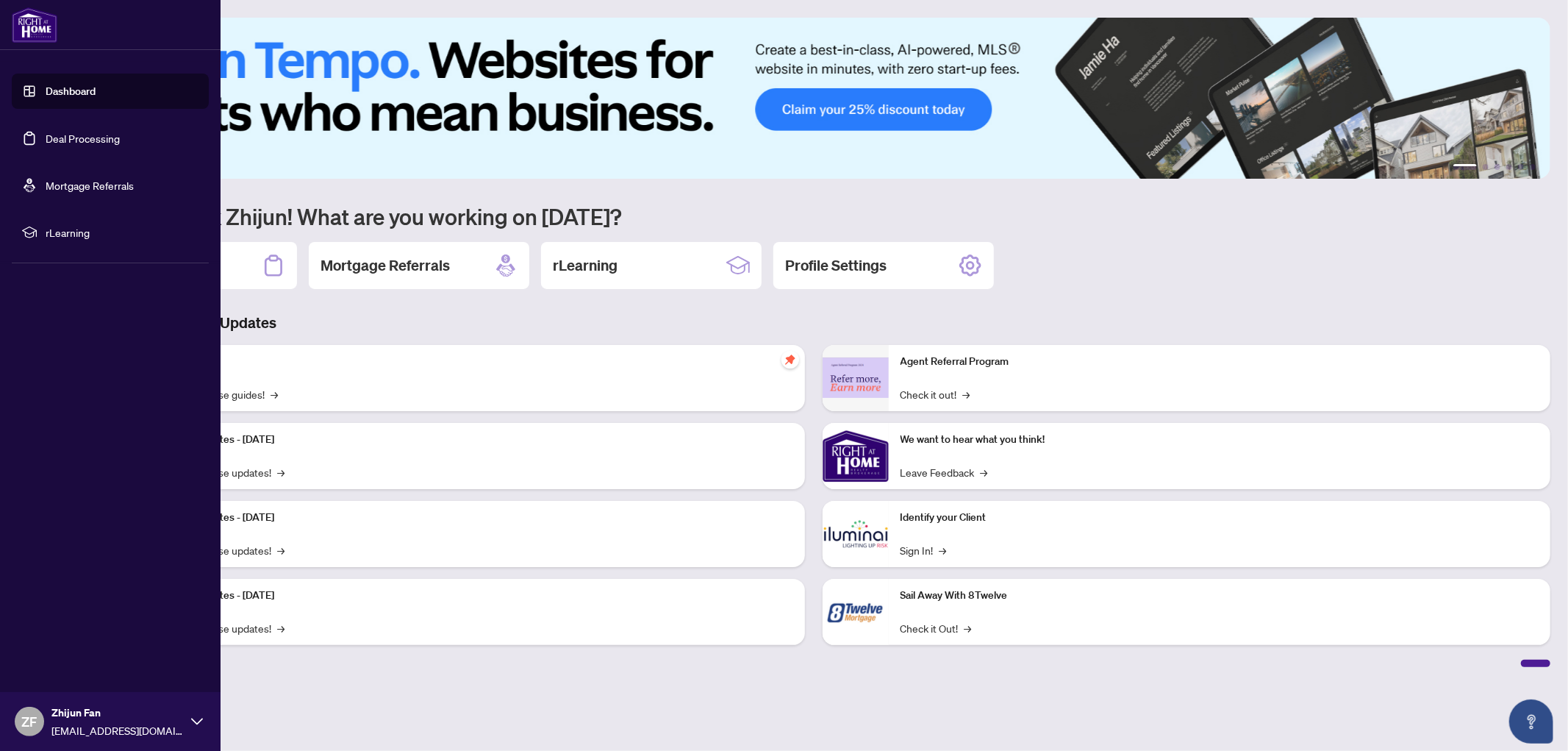
click at [68, 92] on link "Dashboard" at bounding box center [70, 91] width 50 height 13
click at [68, 91] on link "Dashboard" at bounding box center [70, 91] width 50 height 13
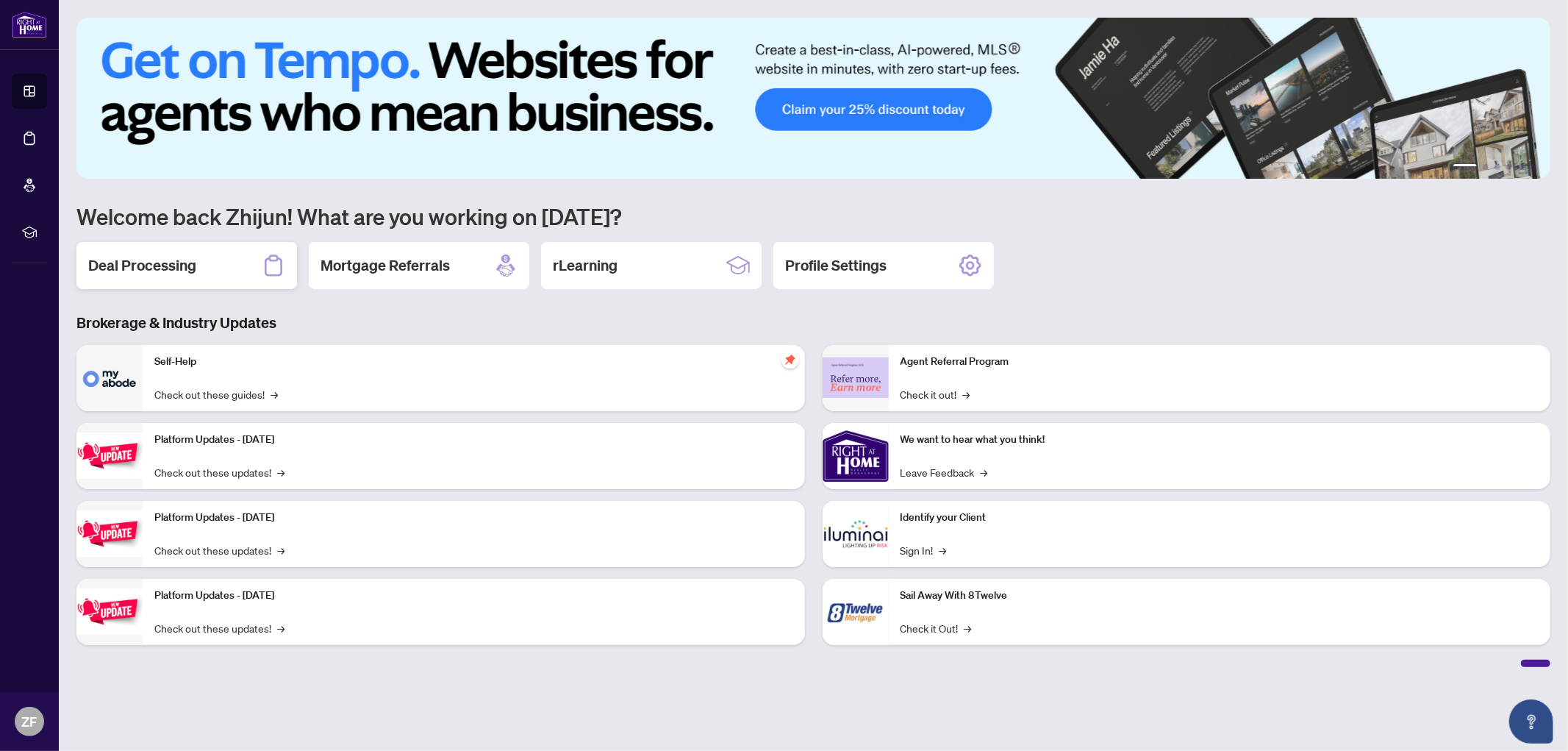
click at [185, 257] on h2 "Deal Processing" at bounding box center [142, 265] width 108 height 21
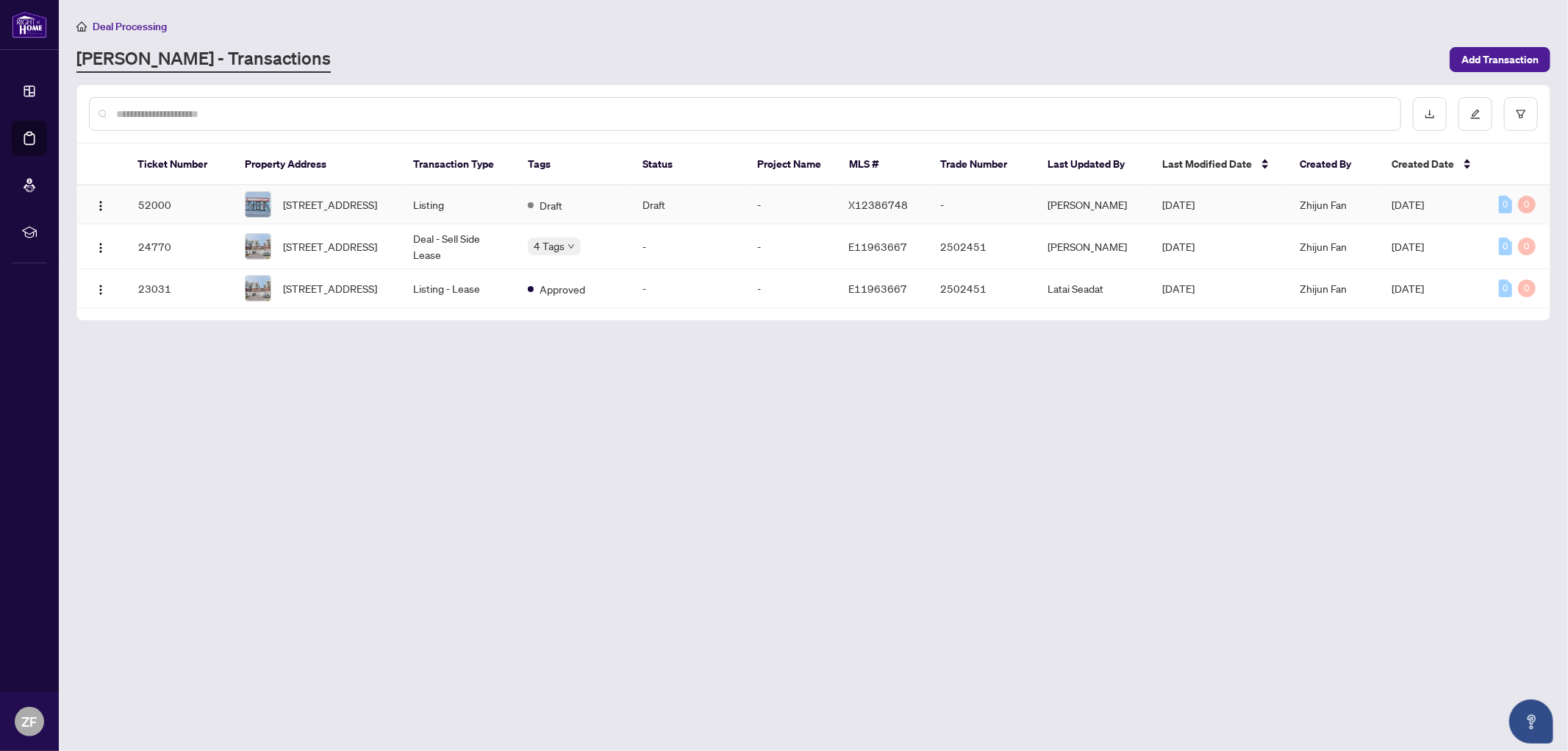
click at [1187, 200] on span "Sep/08/2025" at bounding box center [1178, 204] width 32 height 13
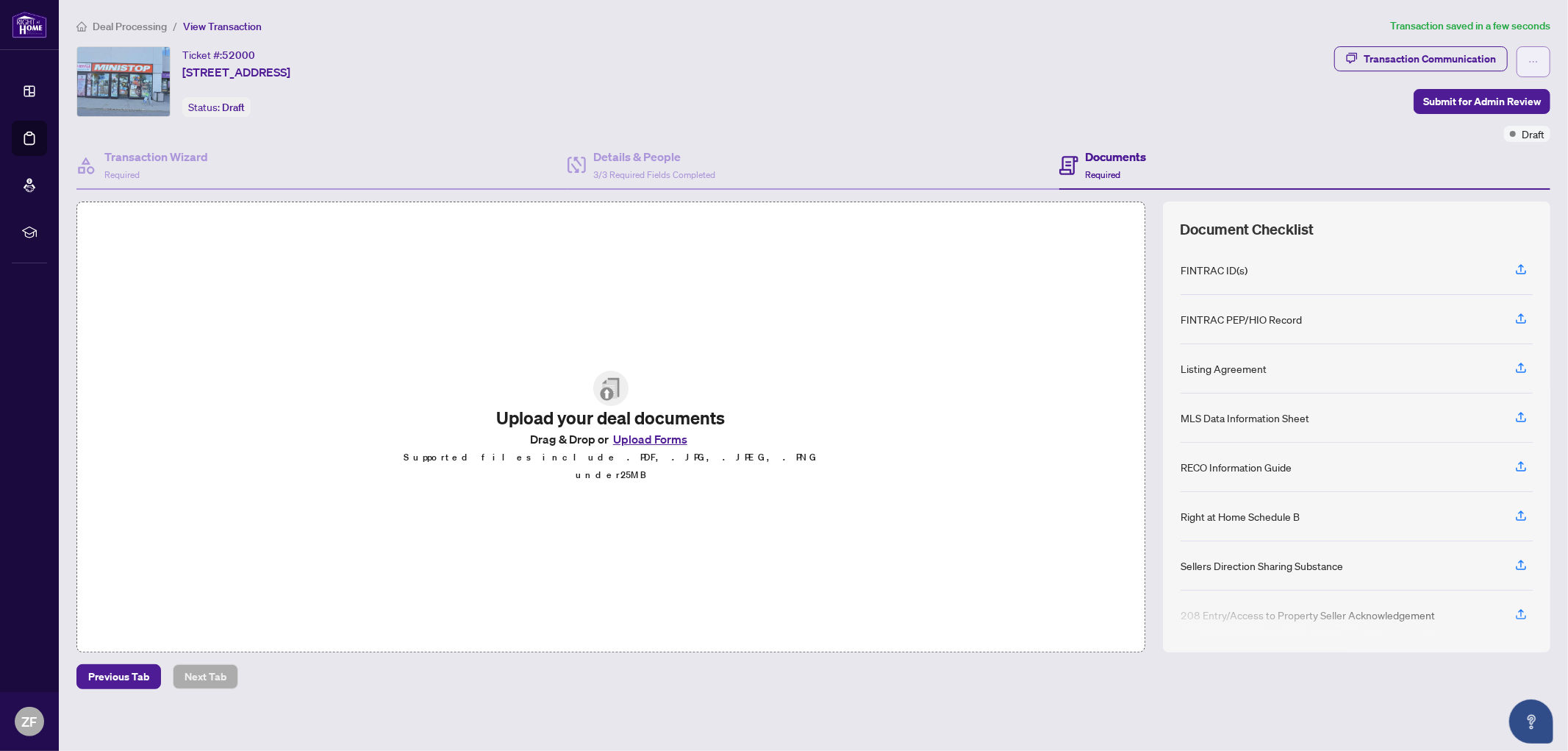
click at [1532, 52] on span "button" at bounding box center [1533, 62] width 10 height 24
click at [1287, 111] on div "Ticket #: 52000 6-1120 victoria St, Kitchener, Ontario N2B 3T2, Canada Status: …" at bounding box center [702, 81] width 1252 height 70
click at [196, 157] on h4 "Transaction Wizard" at bounding box center [155, 156] width 103 height 17
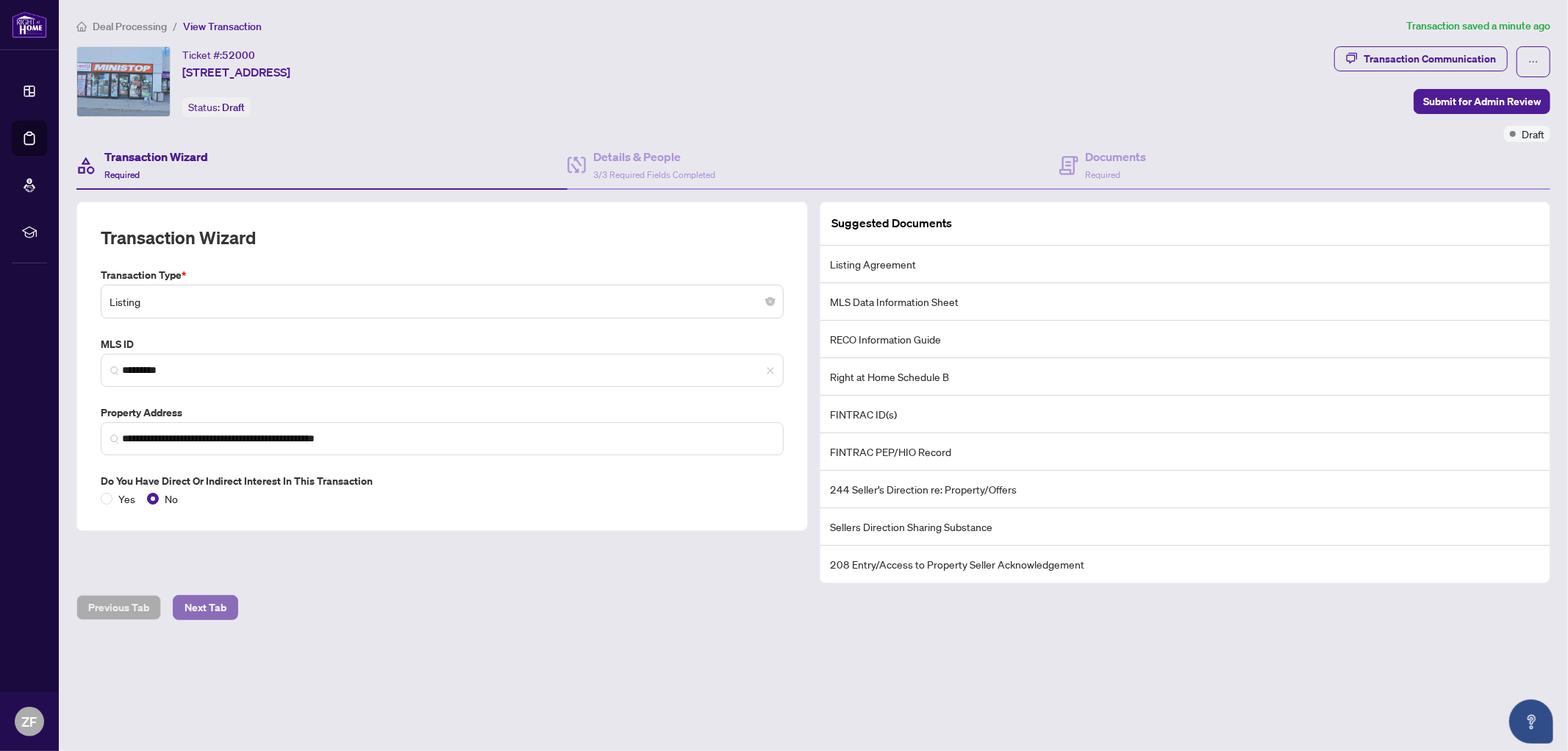
click at [196, 600] on span "Next Tab" at bounding box center [205, 607] width 42 height 24
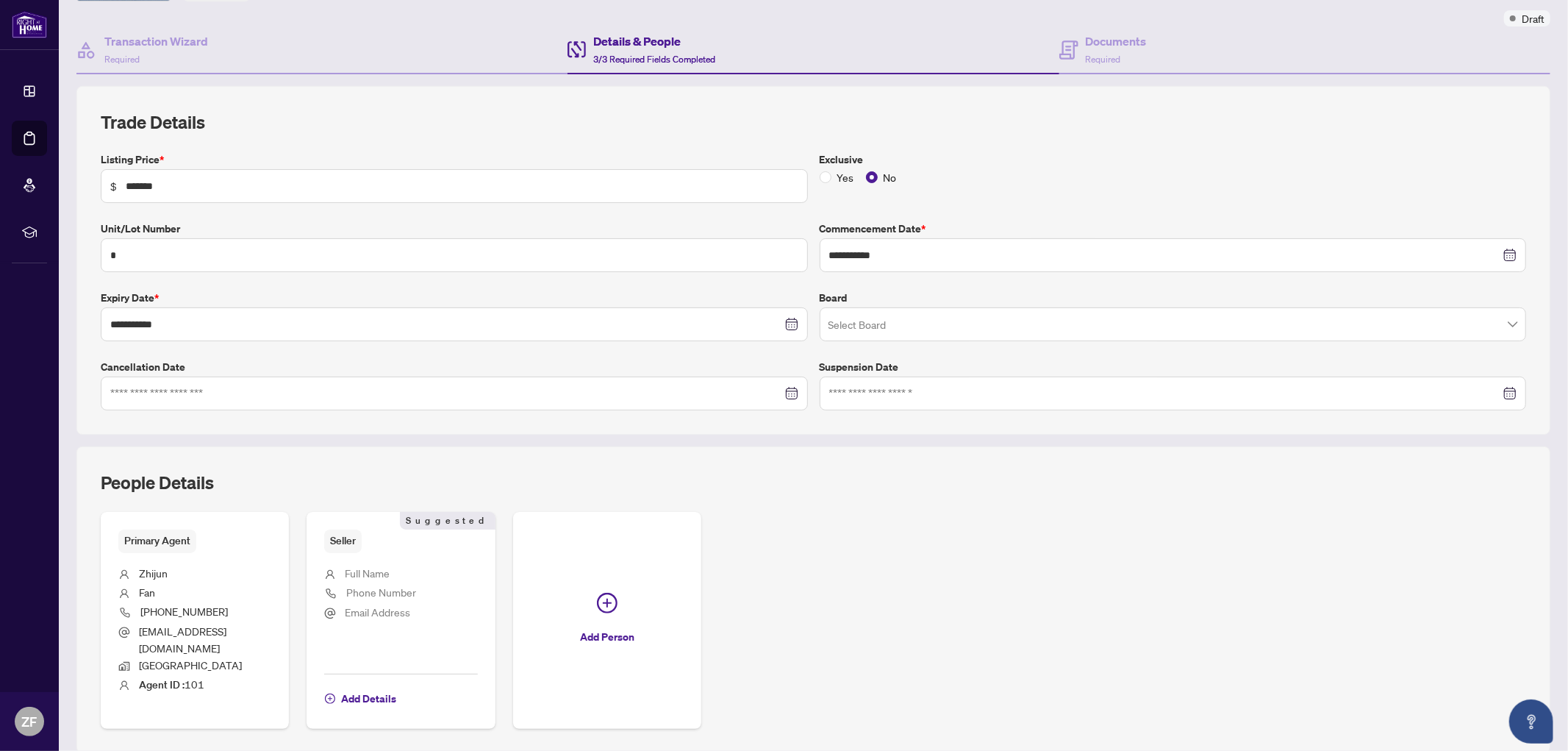
scroll to position [157, 0]
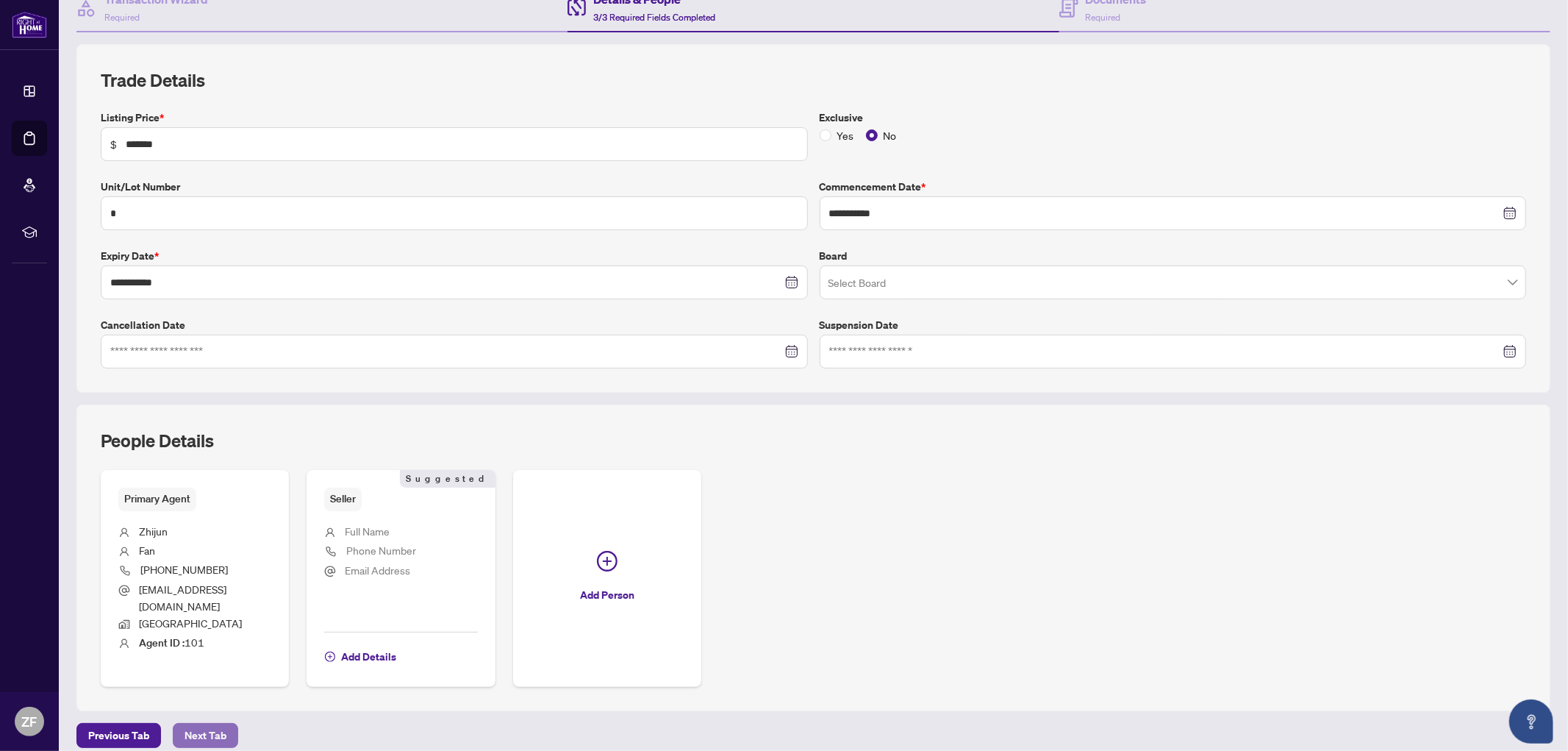
click at [193, 723] on span "Next Tab" at bounding box center [205, 735] width 42 height 24
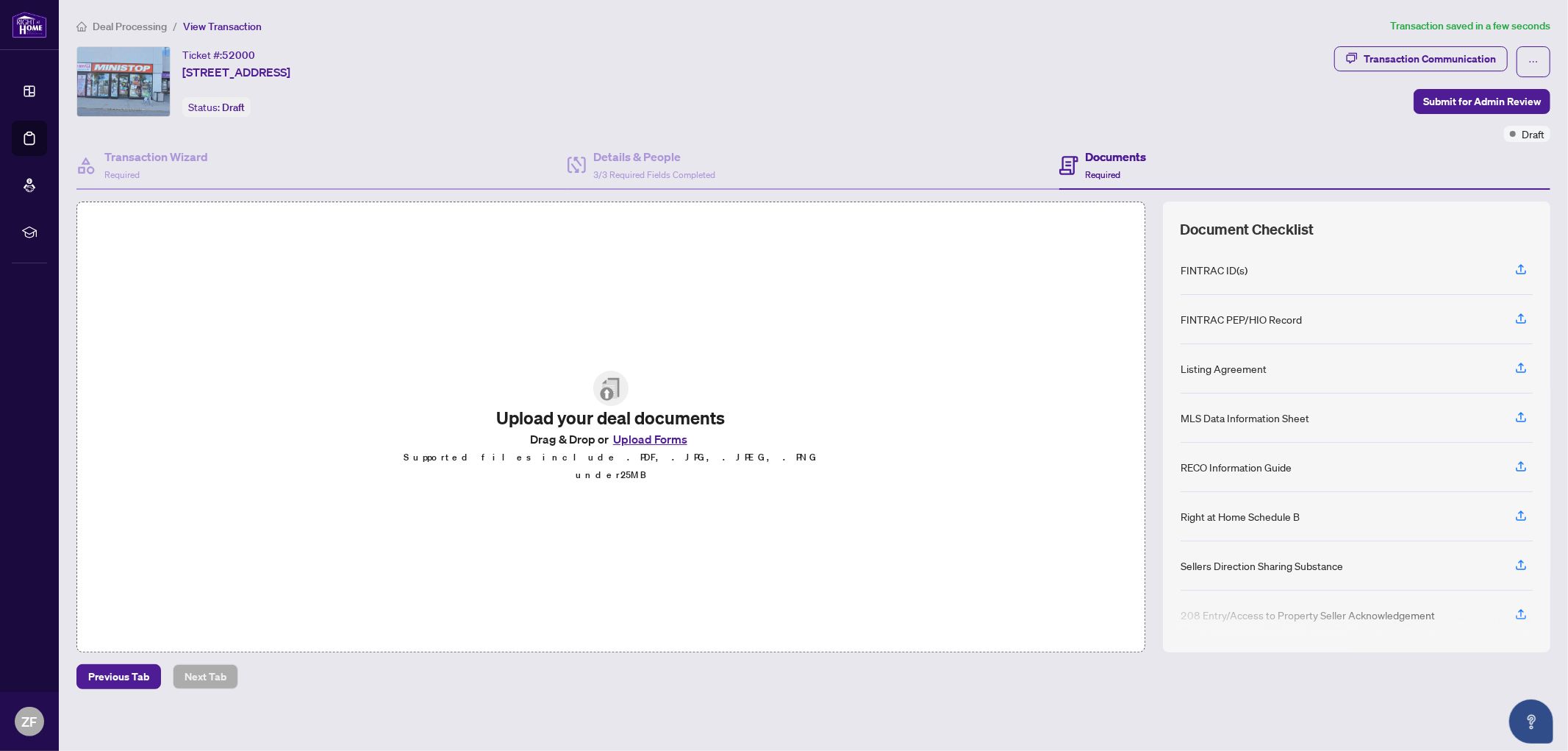
click at [648, 441] on button "Upload Forms" at bounding box center [650, 439] width 83 height 19
click at [1518, 361] on icon "button" at bounding box center [1521, 368] width 13 height 13
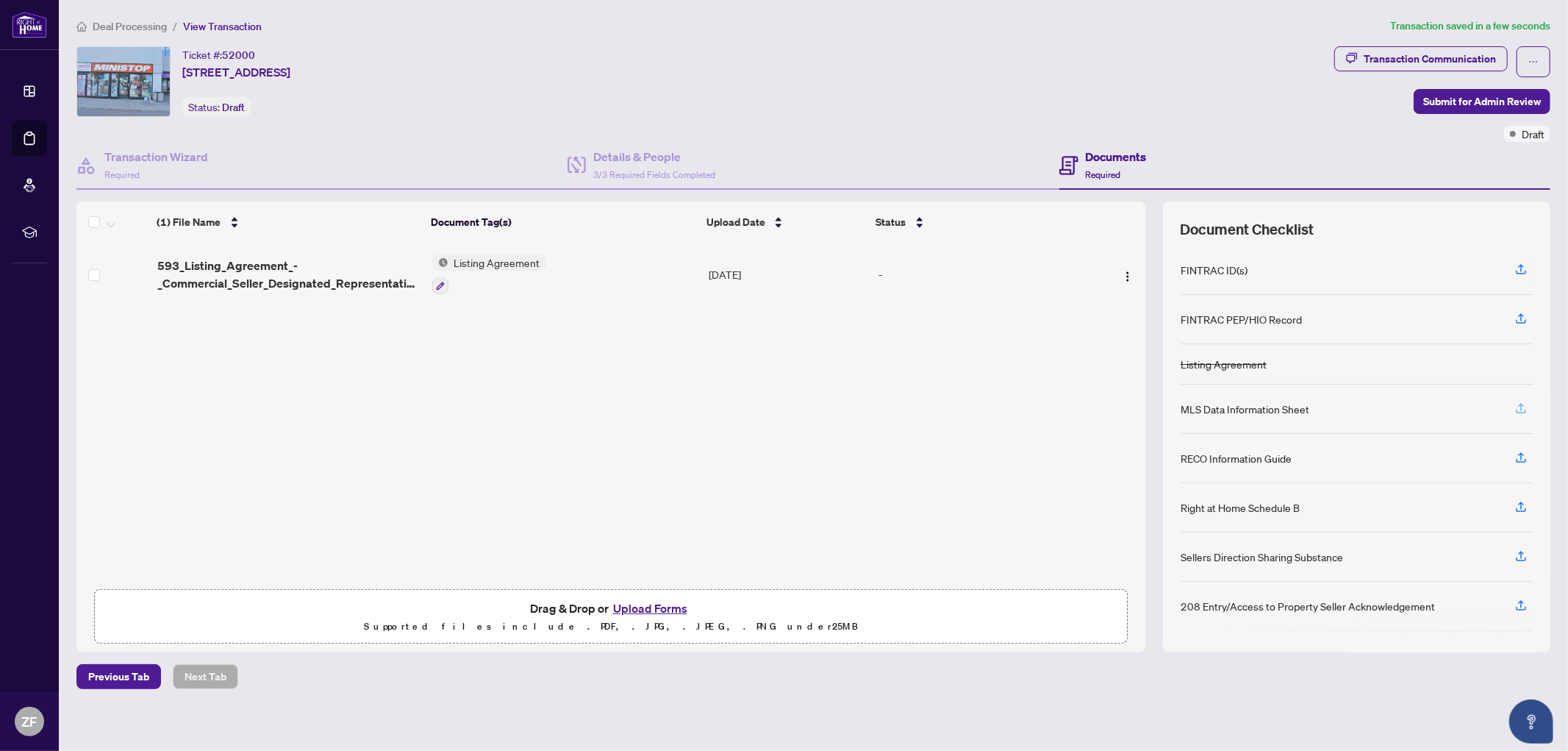
click at [1521, 405] on icon "button" at bounding box center [1521, 406] width 6 height 7
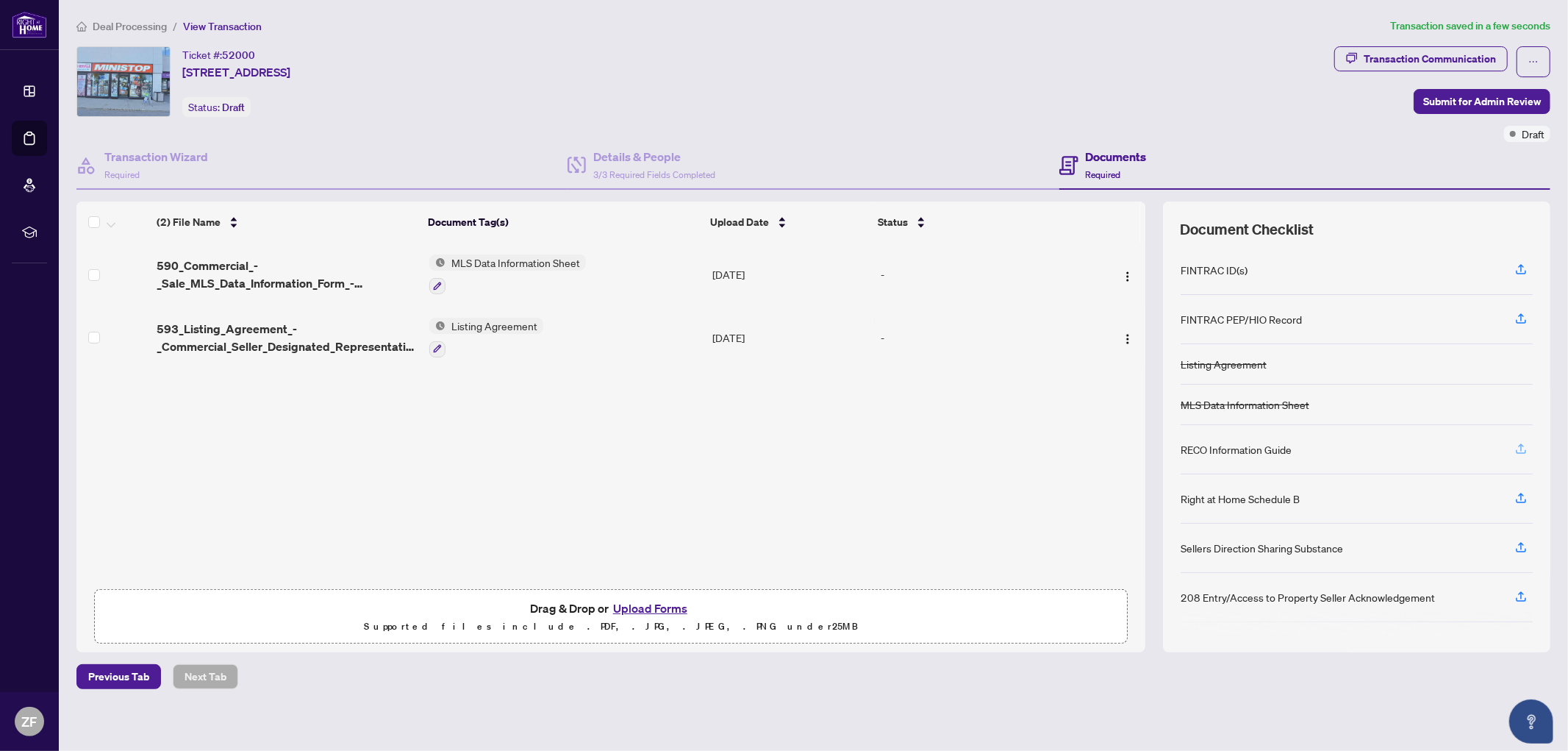
click at [1524, 446] on icon "button" at bounding box center [1521, 448] width 13 height 13
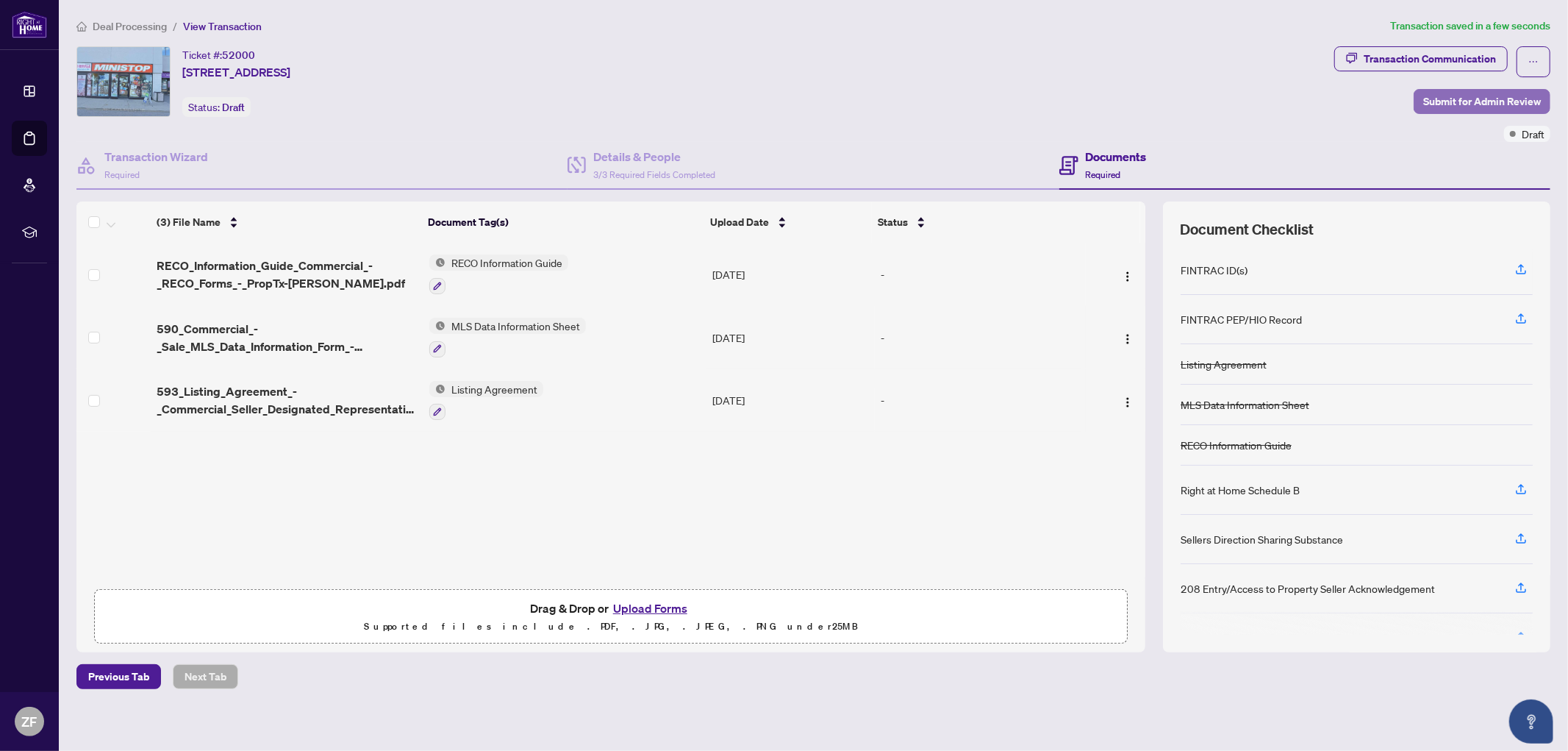
click at [1443, 99] on span "Submit for Admin Review" at bounding box center [1481, 102] width 118 height 24
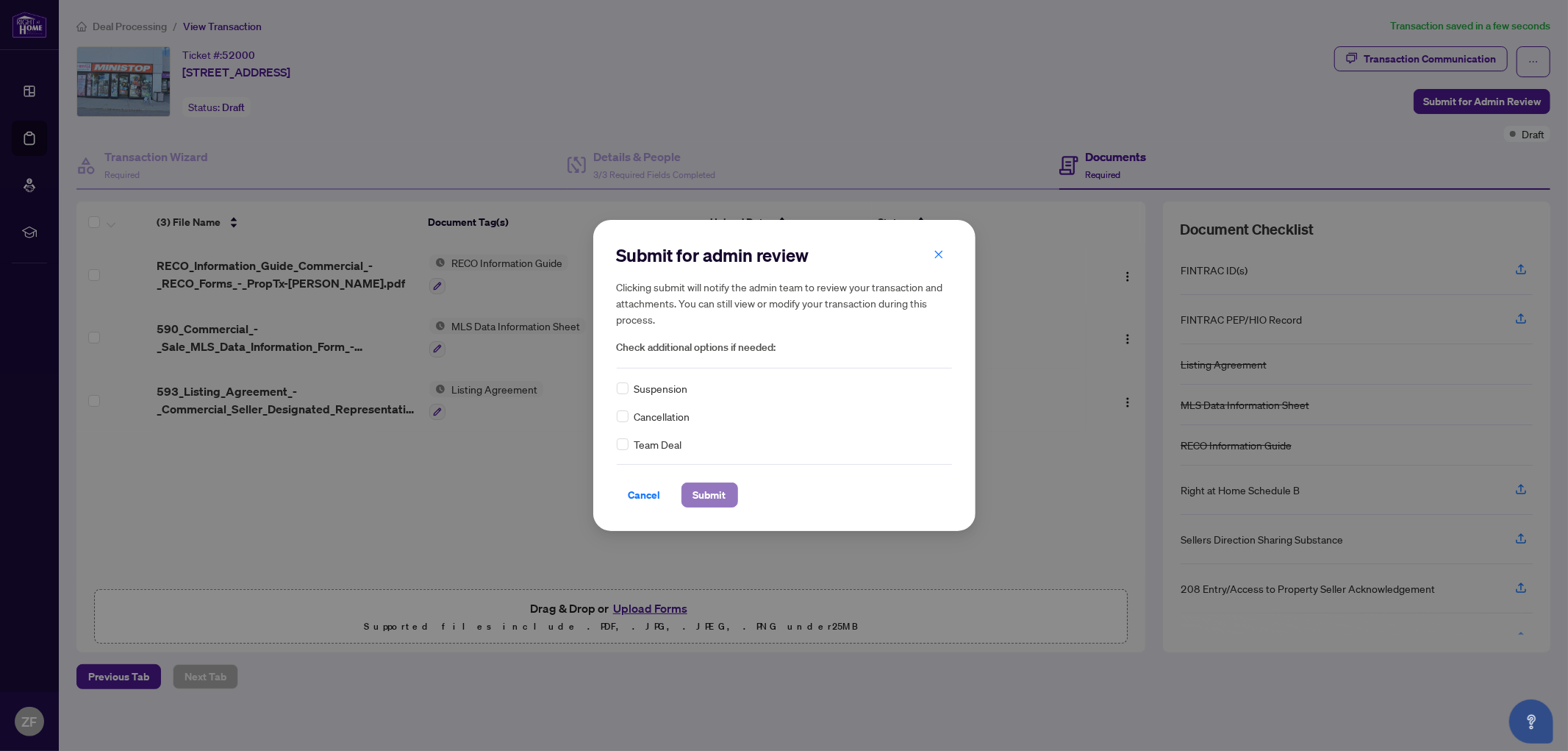
click at [717, 492] on span "Submit" at bounding box center [710, 495] width 33 height 24
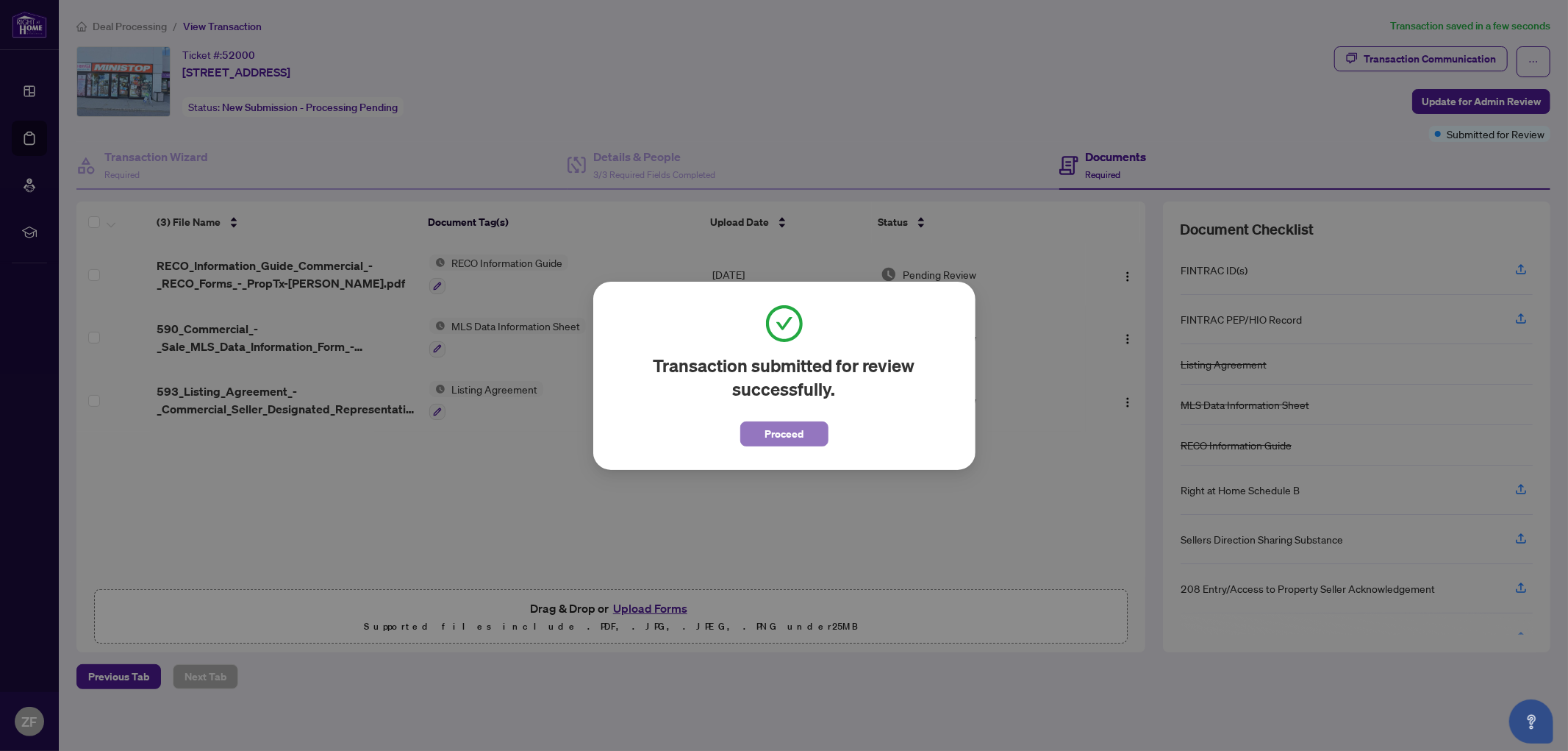
click at [784, 432] on span "Proceed" at bounding box center [783, 434] width 39 height 24
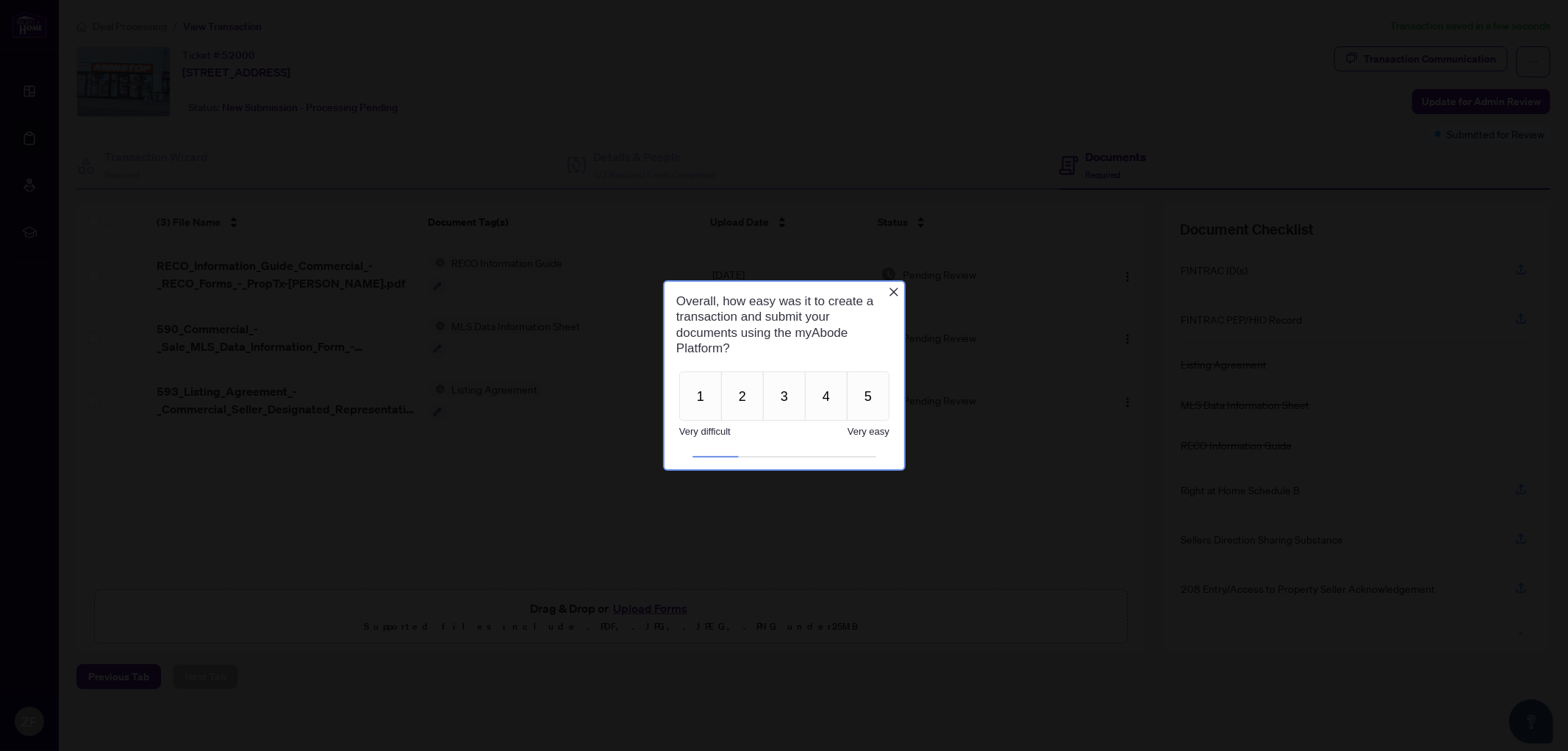
click at [894, 290] on icon "Close button" at bounding box center [893, 291] width 12 height 12
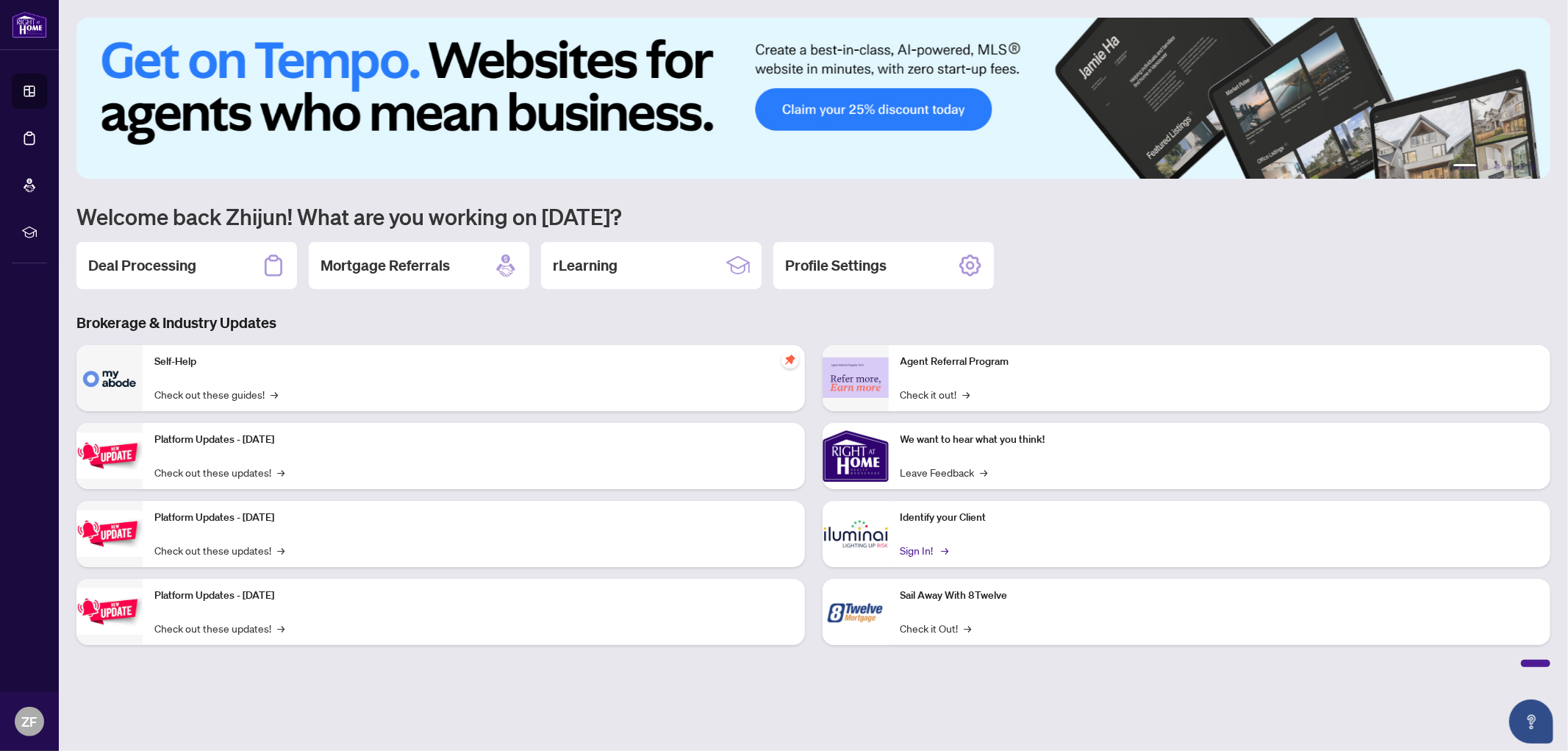
click at [914, 542] on link "Sign In! →" at bounding box center [924, 550] width 47 height 17
